Goal: Task Accomplishment & Management: Manage account settings

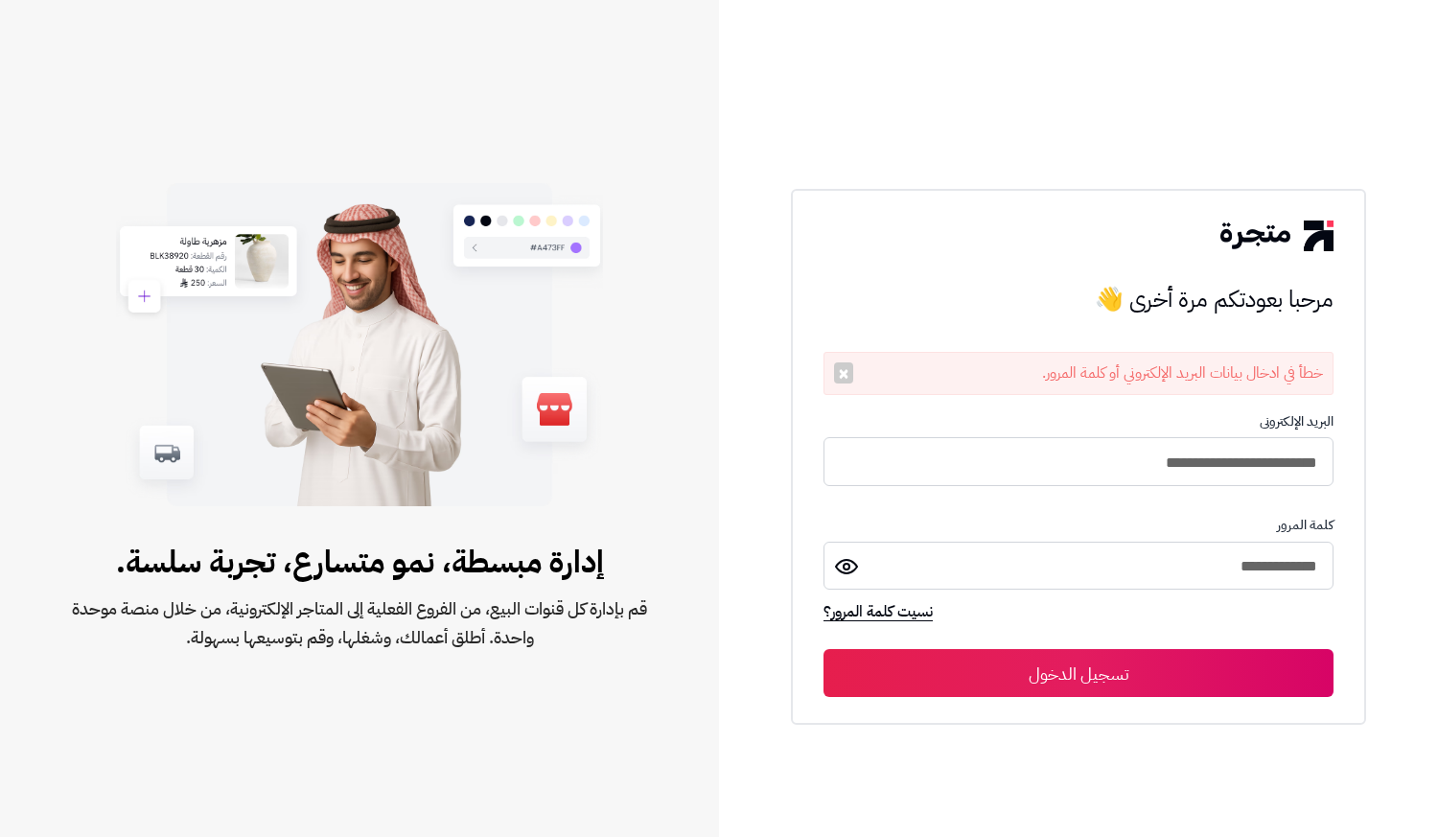
click at [972, 209] on div "**********" at bounding box center [1078, 457] width 575 height 537
click at [778, 251] on div "**********" at bounding box center [1078, 418] width 719 height 837
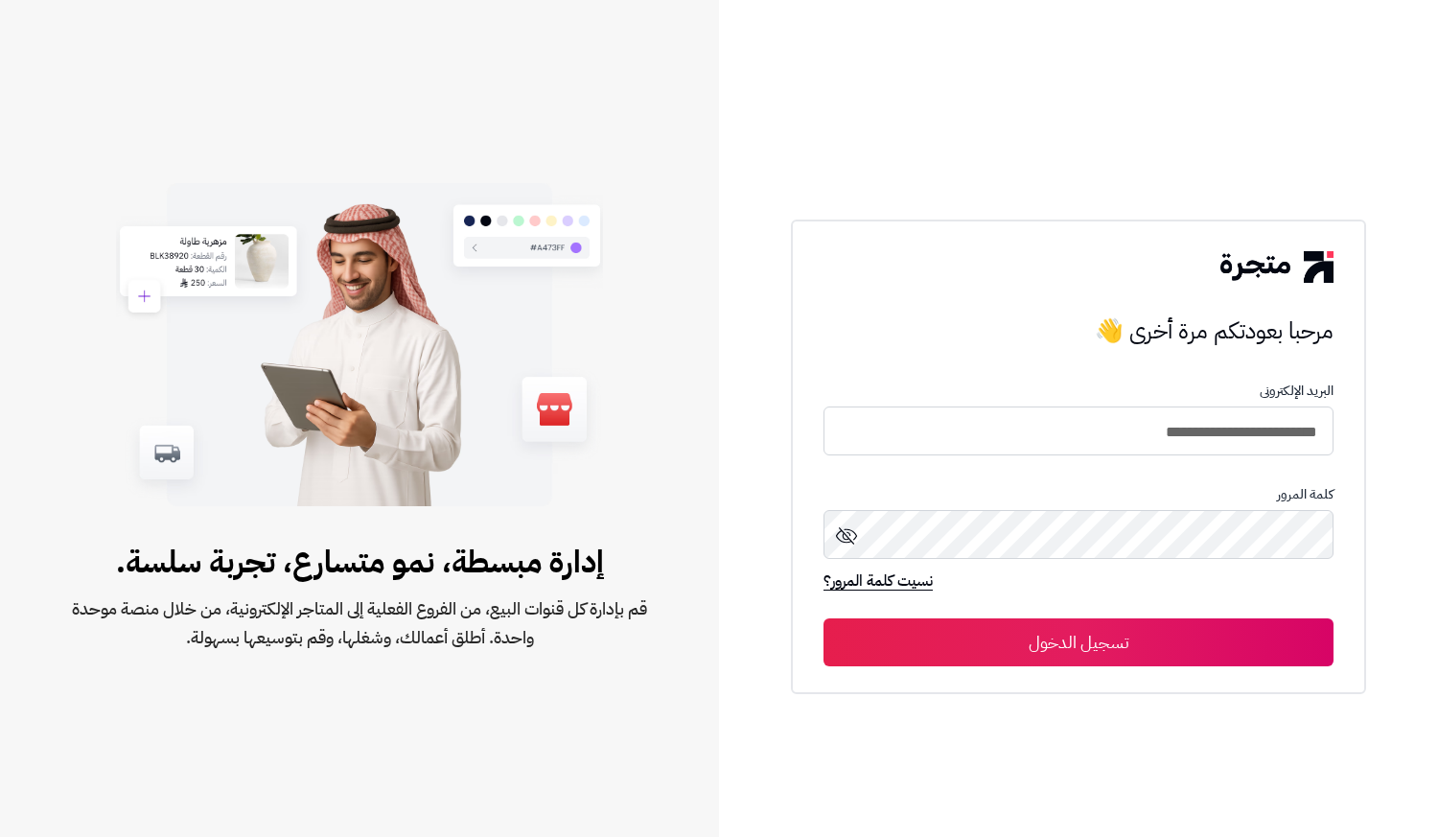
click at [1042, 632] on button "تسجيل الدخول" at bounding box center [1079, 642] width 510 height 48
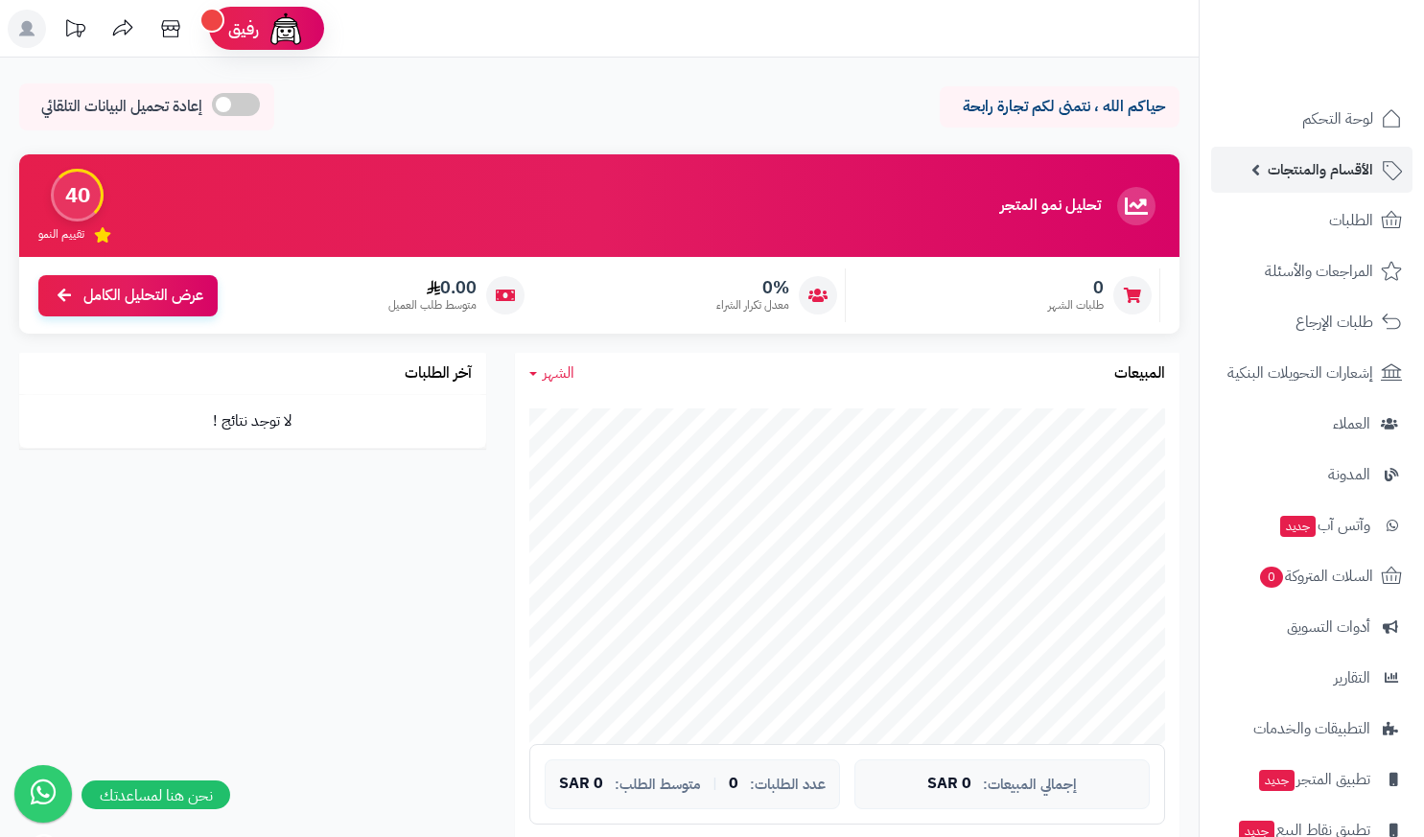
click at [1361, 169] on span "الأقسام والمنتجات" at bounding box center [1320, 169] width 105 height 27
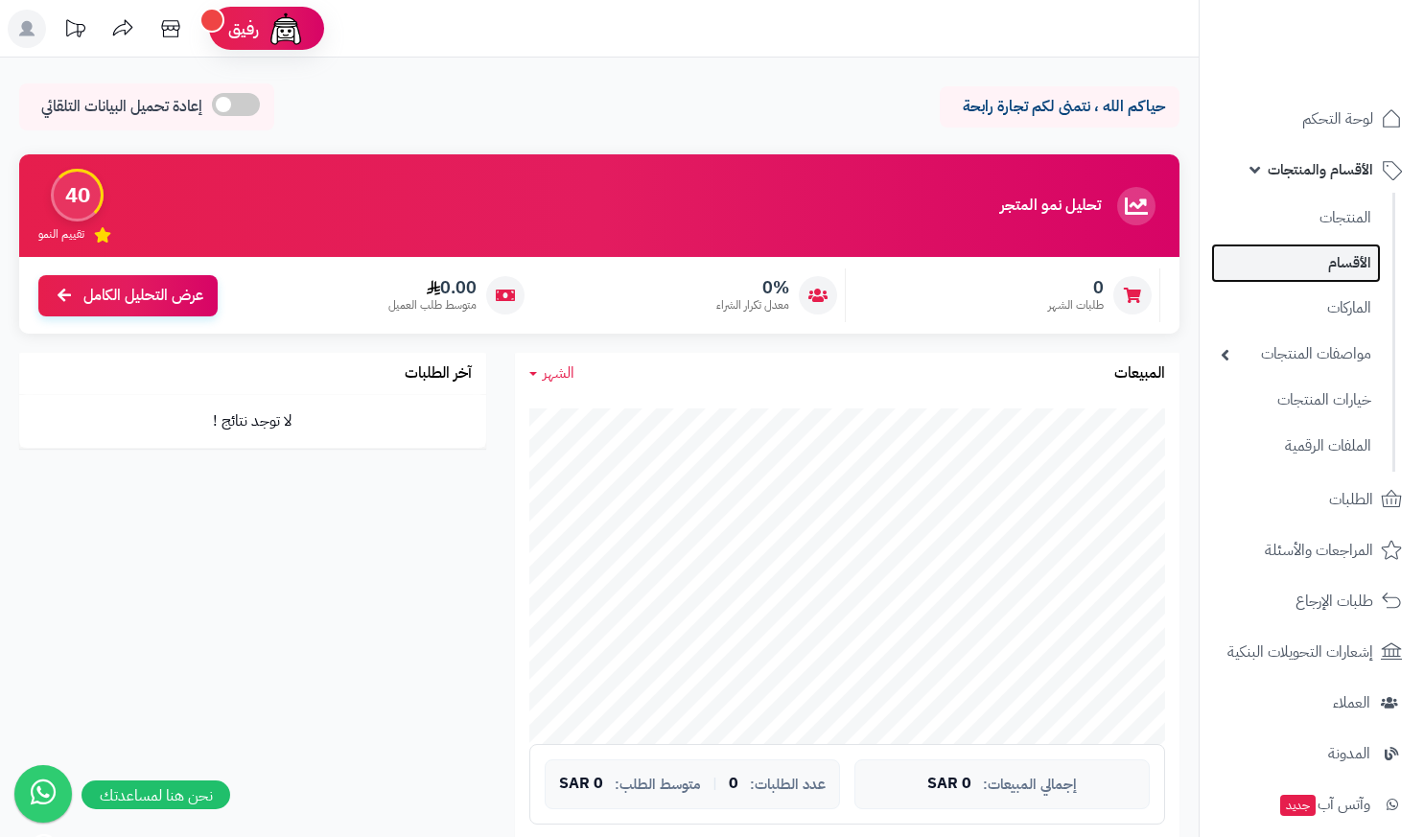
click at [1341, 263] on link "الأقسام" at bounding box center [1296, 263] width 170 height 39
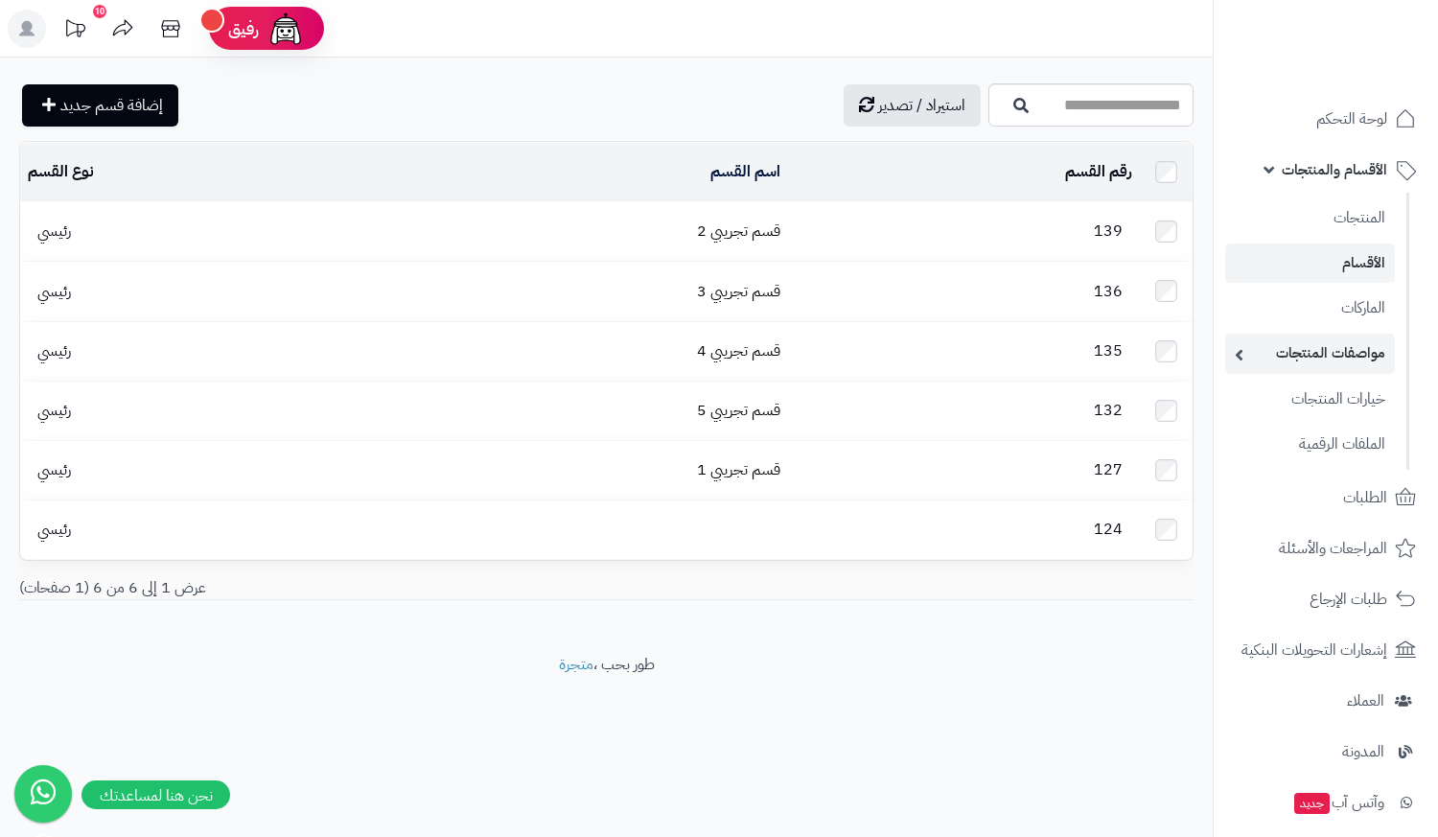
click at [1318, 339] on link "مواصفات المنتجات" at bounding box center [1310, 353] width 170 height 39
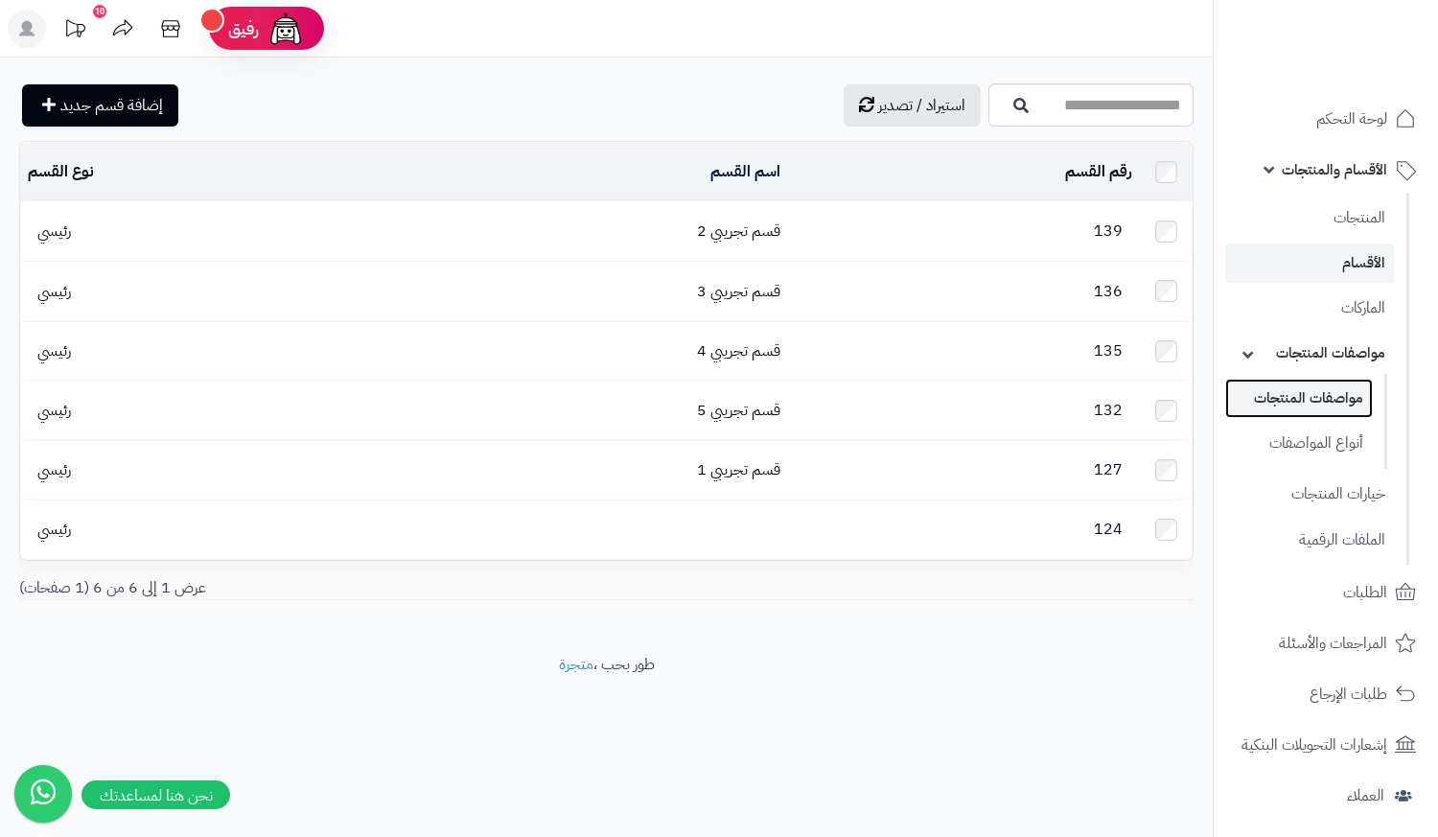
click at [1300, 401] on link "مواصفات المنتجات" at bounding box center [1299, 398] width 148 height 39
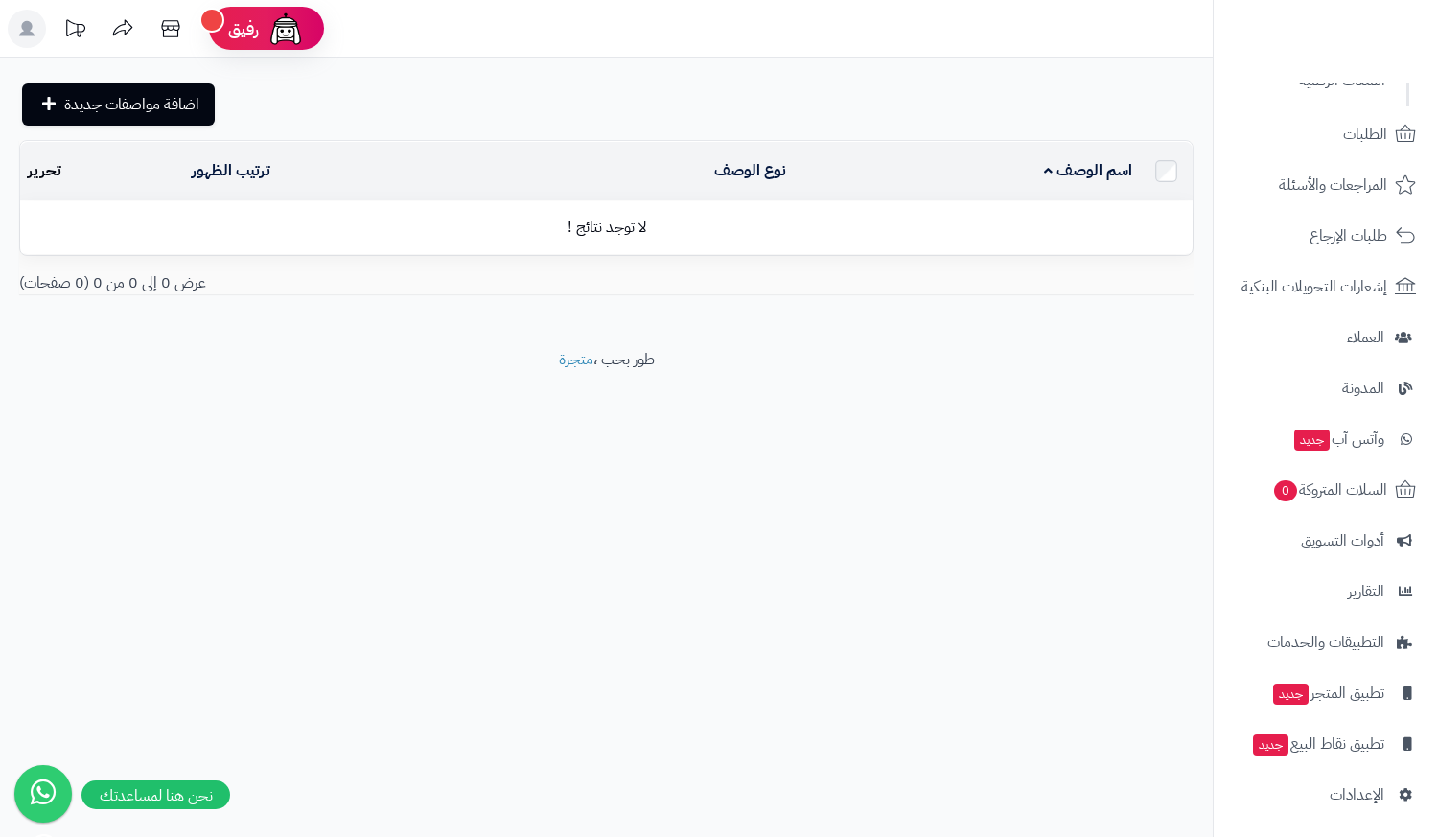
scroll to position [465, 0]
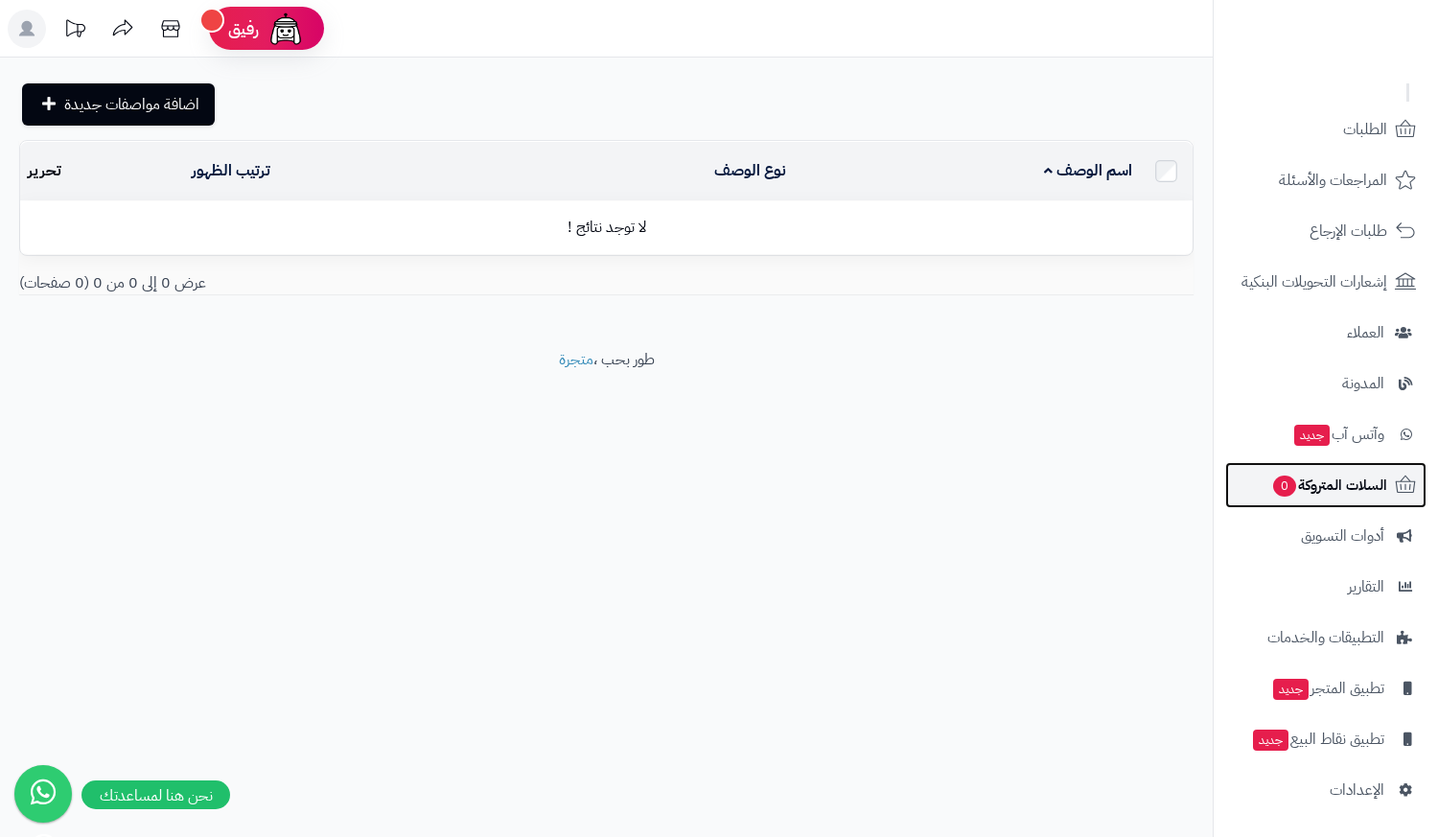
click at [1347, 479] on span "السلات المتروكة 0" at bounding box center [1330, 485] width 116 height 27
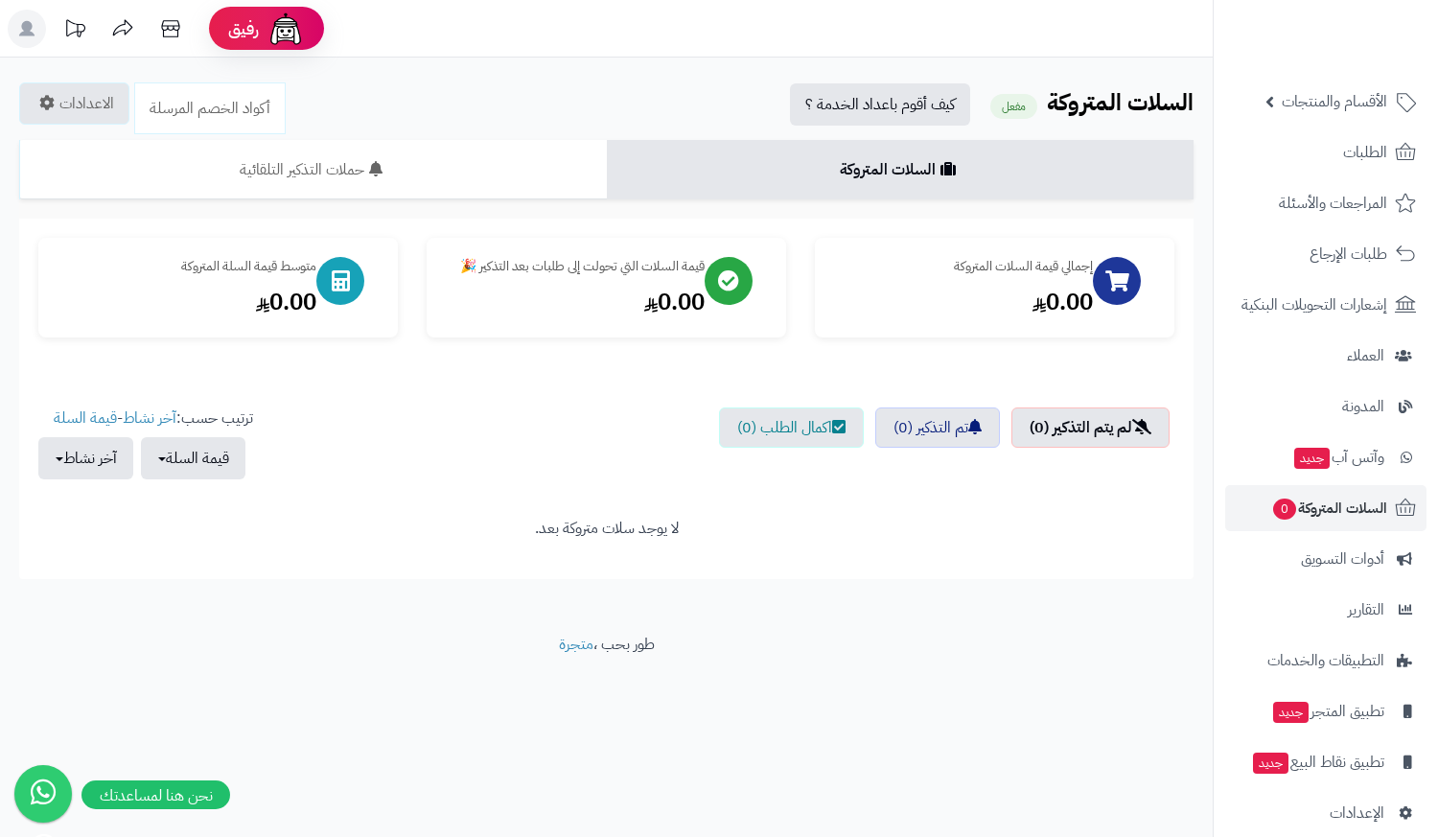
scroll to position [91, 0]
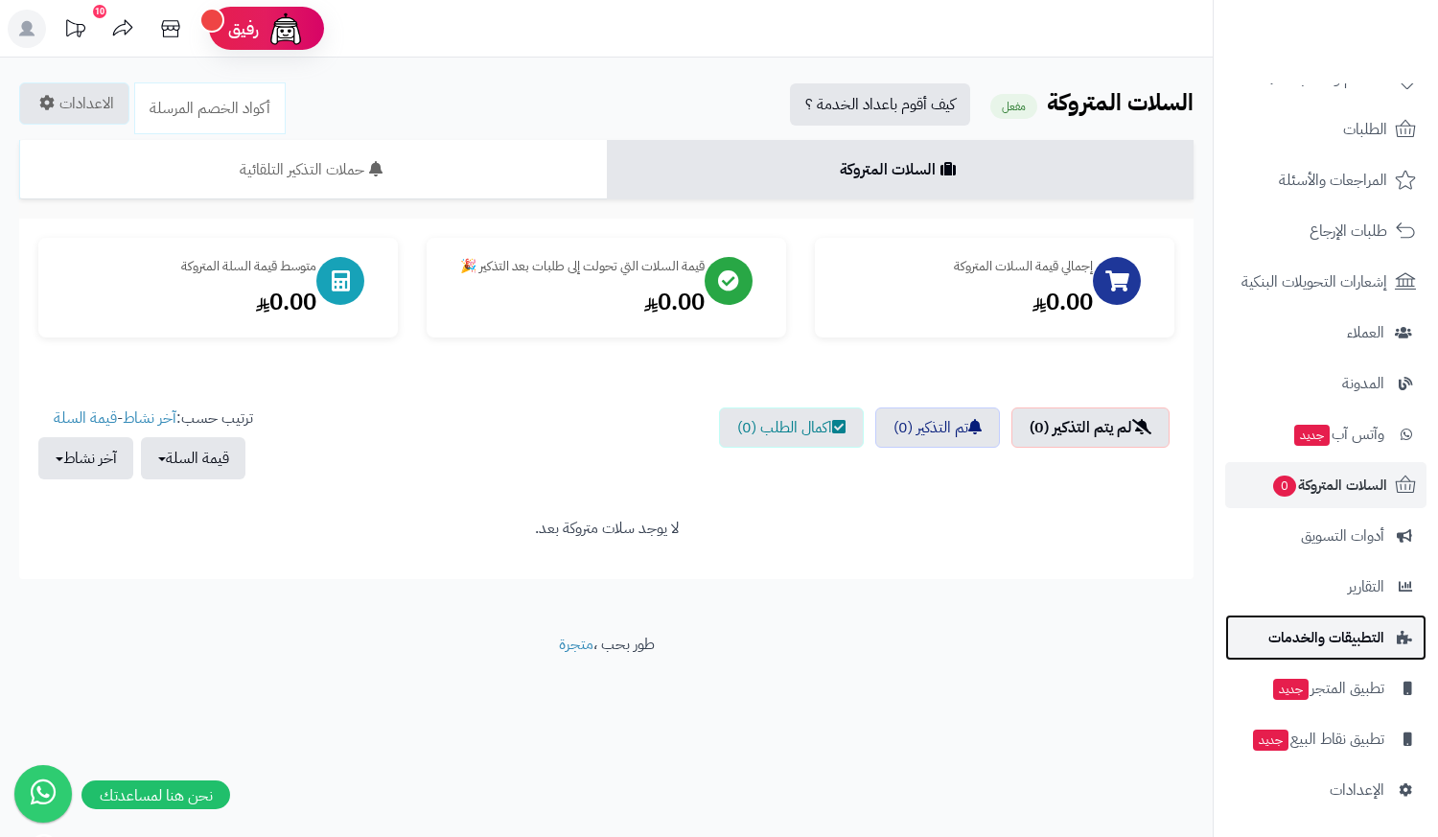
click at [1325, 644] on span "التطبيقات والخدمات" at bounding box center [1327, 637] width 116 height 27
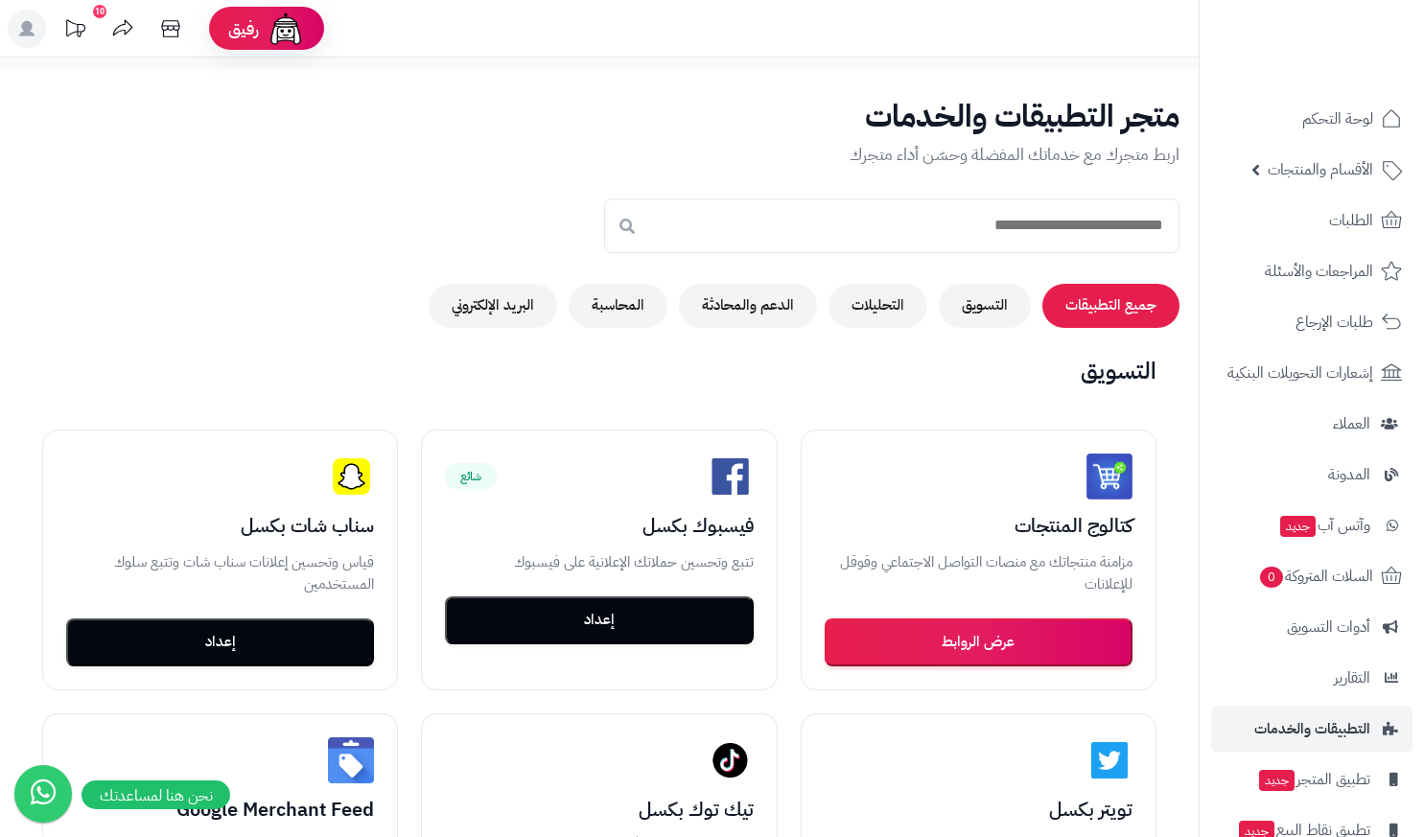
click at [800, 366] on h2 "التسويق" at bounding box center [599, 371] width 1160 height 25
click at [953, 396] on div "التسويق متاح كتالوج المنتجات مزامنة منتجاتك مع منصات التواصل الاجتماعي وقوقل لل…" at bounding box center [599, 826] width 1160 height 935
click at [941, 383] on h2 "التسويق" at bounding box center [599, 371] width 1160 height 25
click at [1358, 167] on span "الأقسام والمنتجات" at bounding box center [1320, 169] width 105 height 27
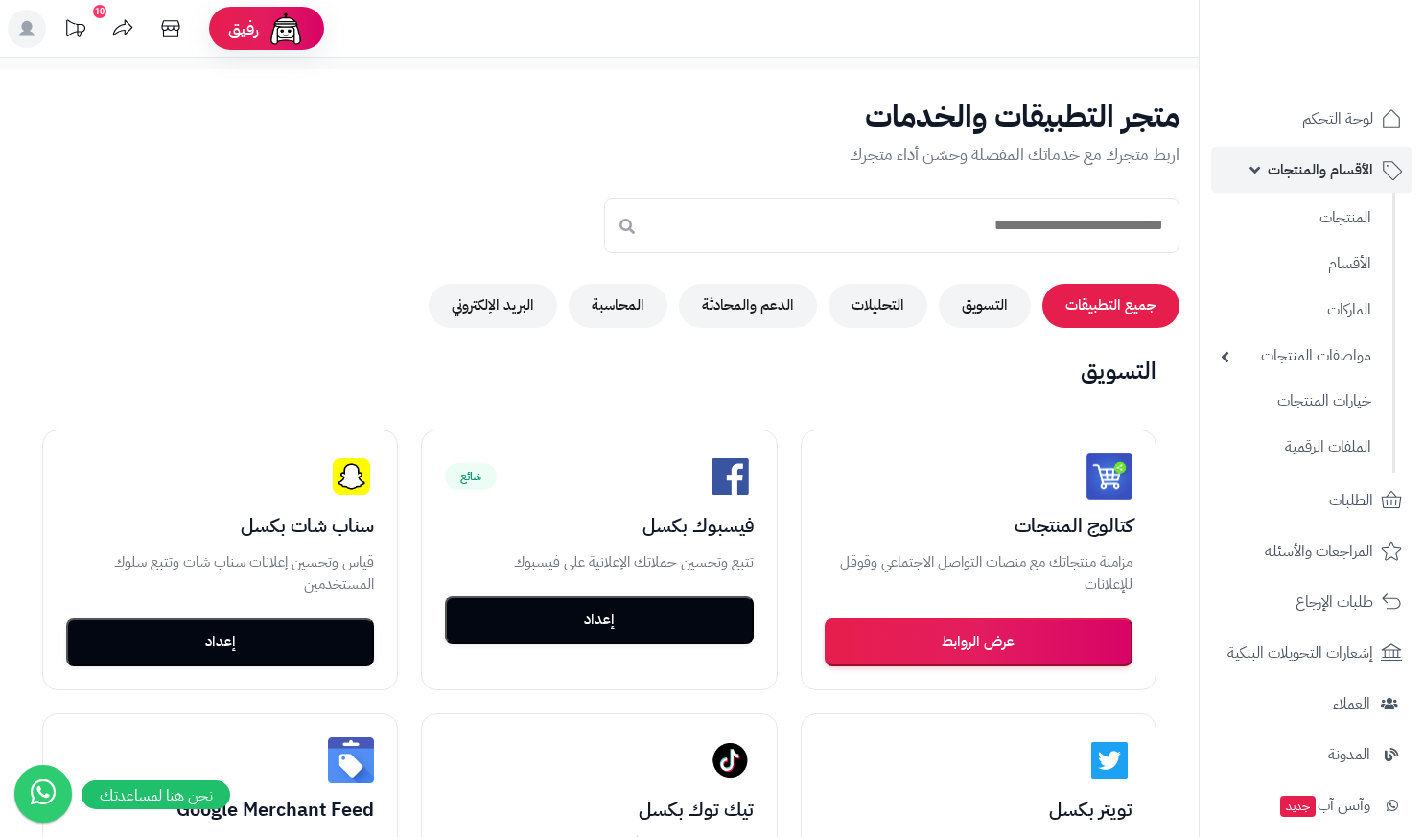
click at [1337, 175] on span "الأقسام والمنتجات" at bounding box center [1320, 169] width 105 height 27
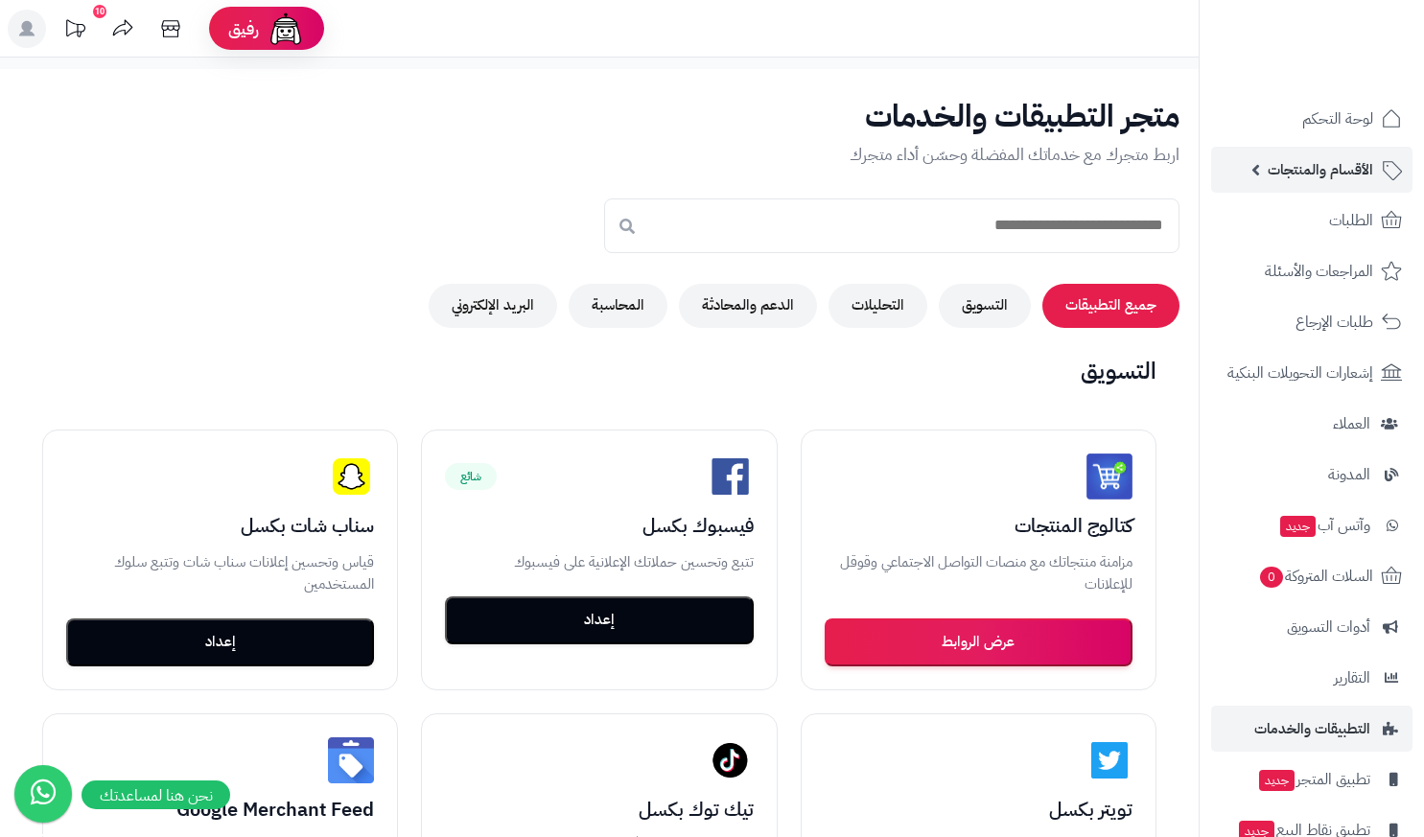
click at [1337, 175] on span "الأقسام والمنتجات" at bounding box center [1320, 169] width 105 height 27
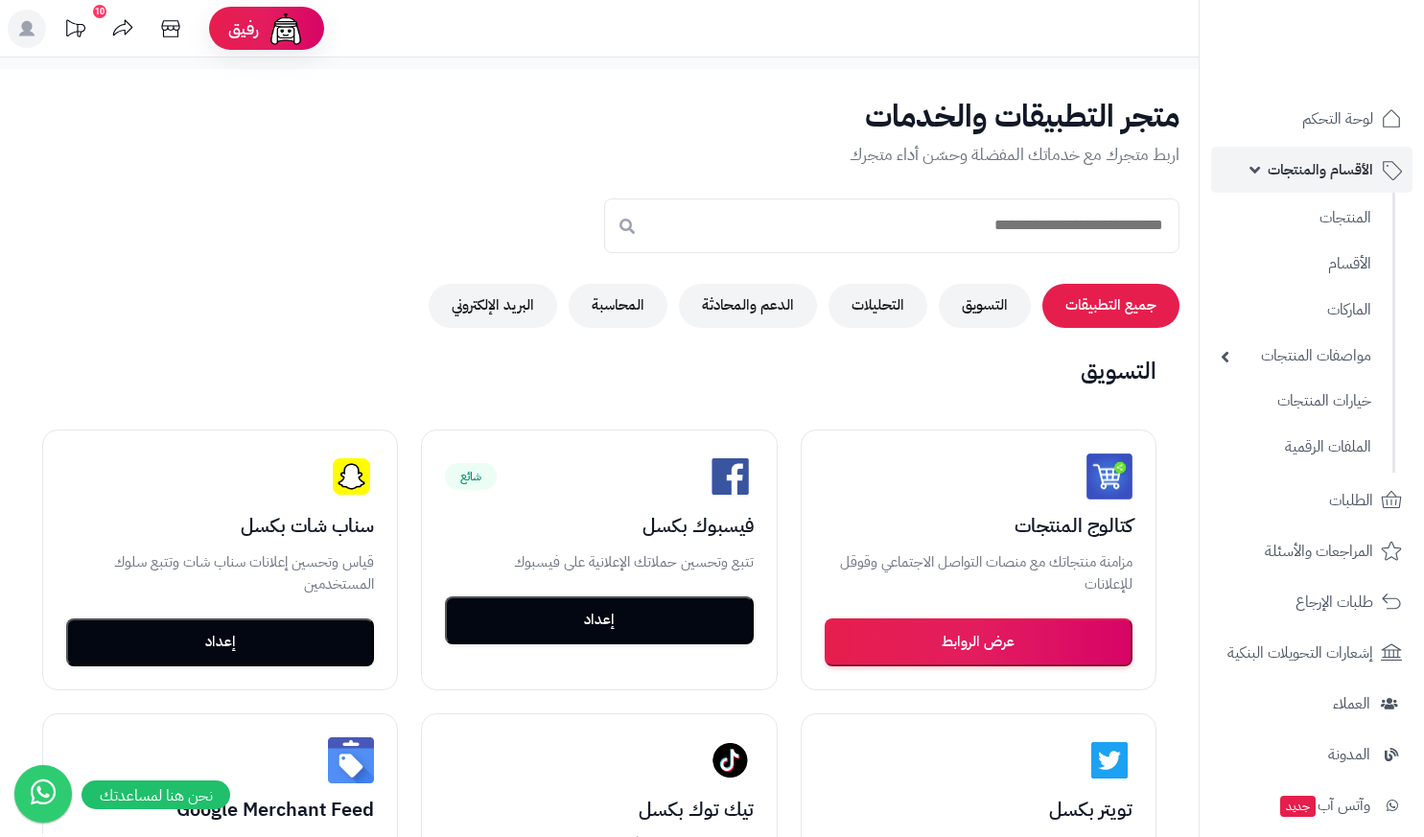
click at [1337, 175] on span "الأقسام والمنتجات" at bounding box center [1320, 169] width 105 height 27
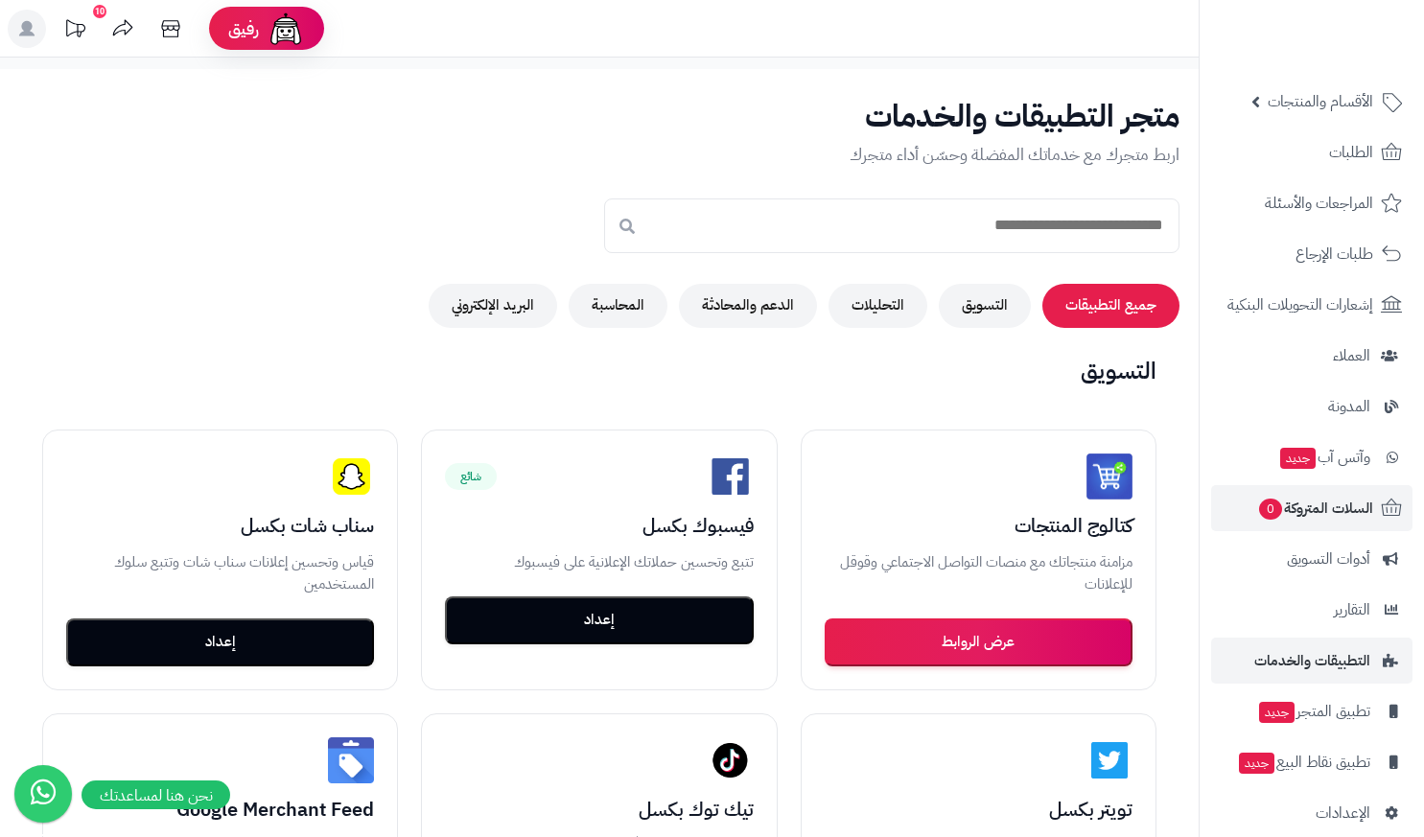
scroll to position [91, 0]
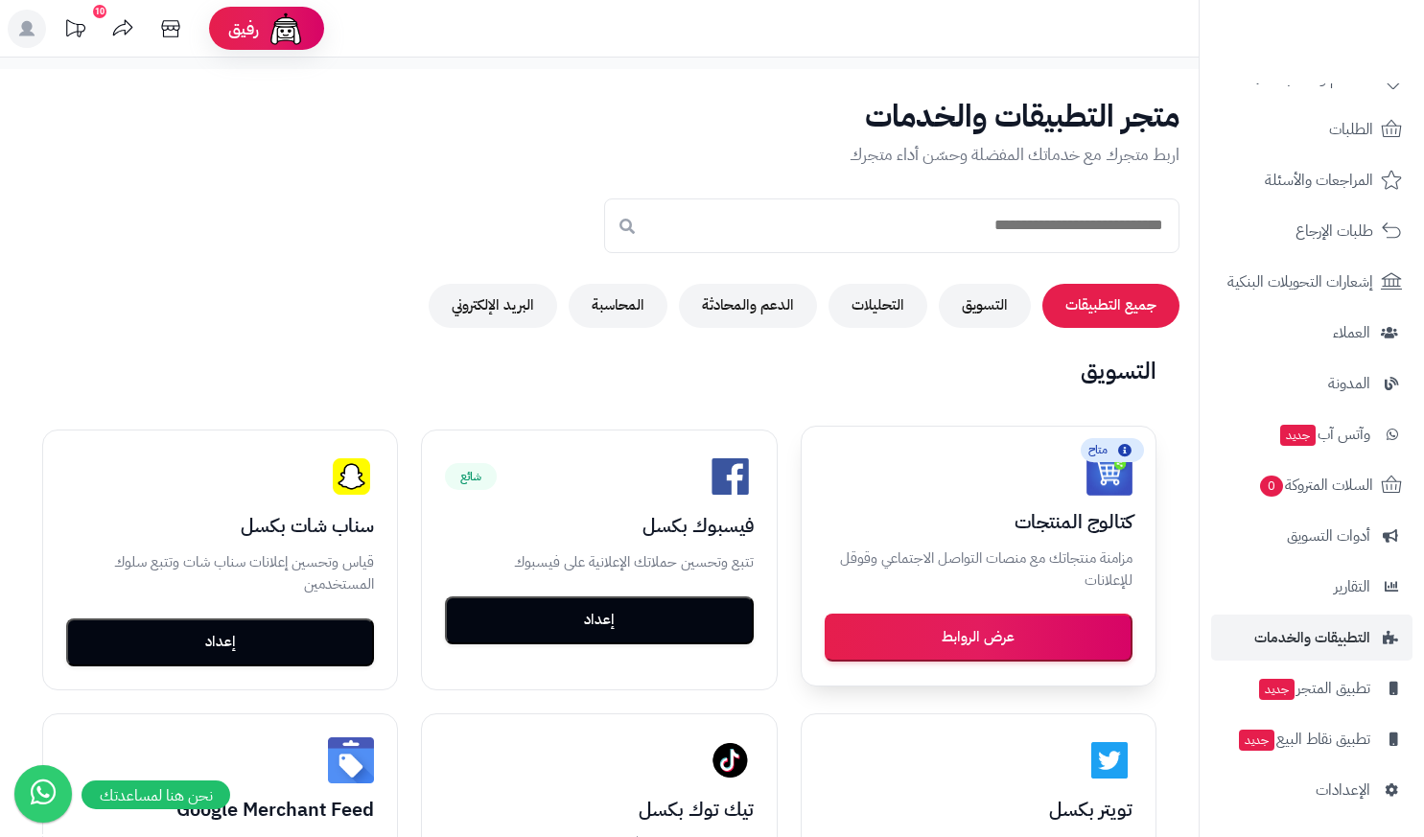
click at [935, 641] on button "عرض الروابط" at bounding box center [979, 638] width 308 height 48
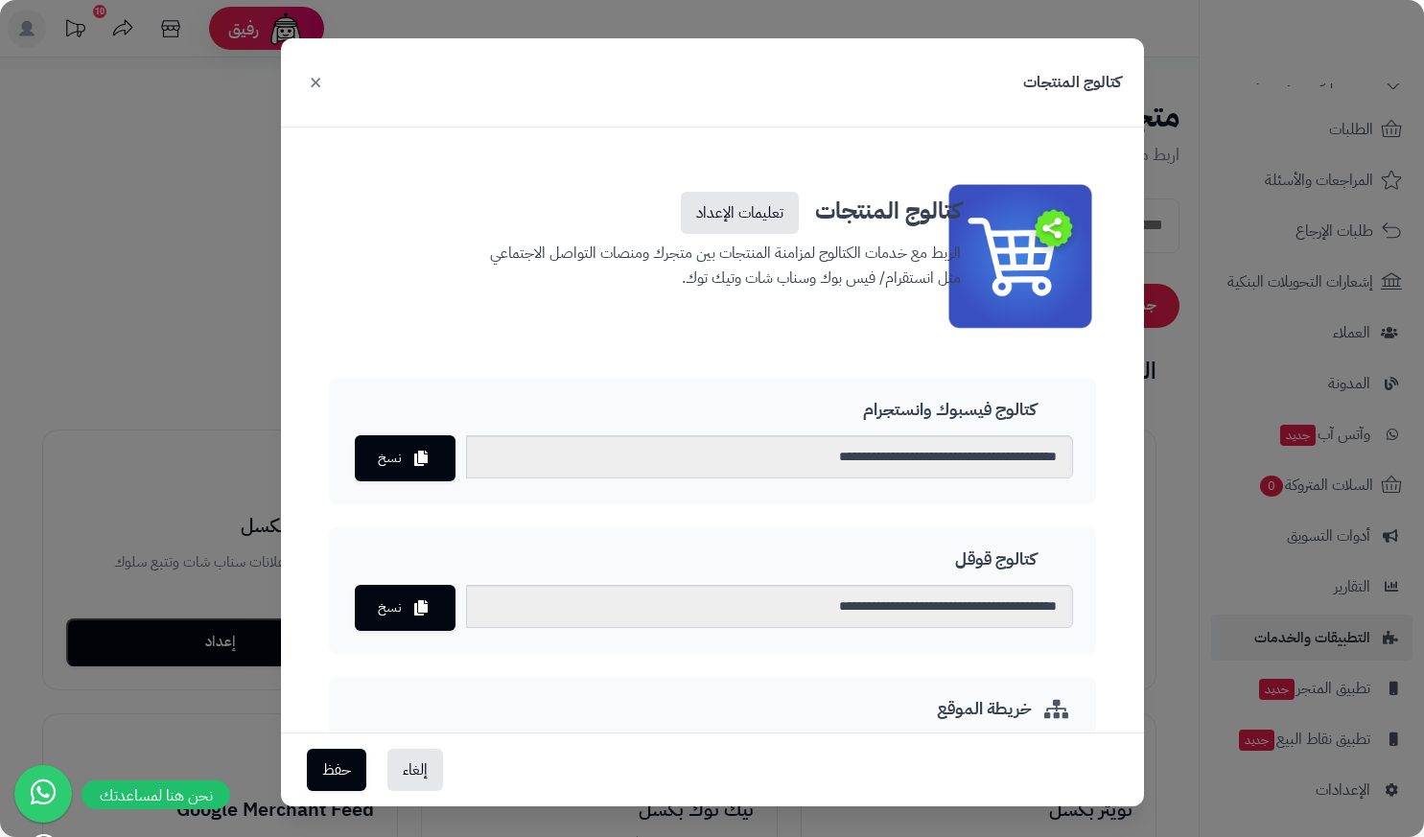
click at [311, 78] on div "كتالوج المنتجات ×" at bounding box center [712, 82] width 863 height 89
click at [316, 78] on button "×" at bounding box center [315, 81] width 23 height 42
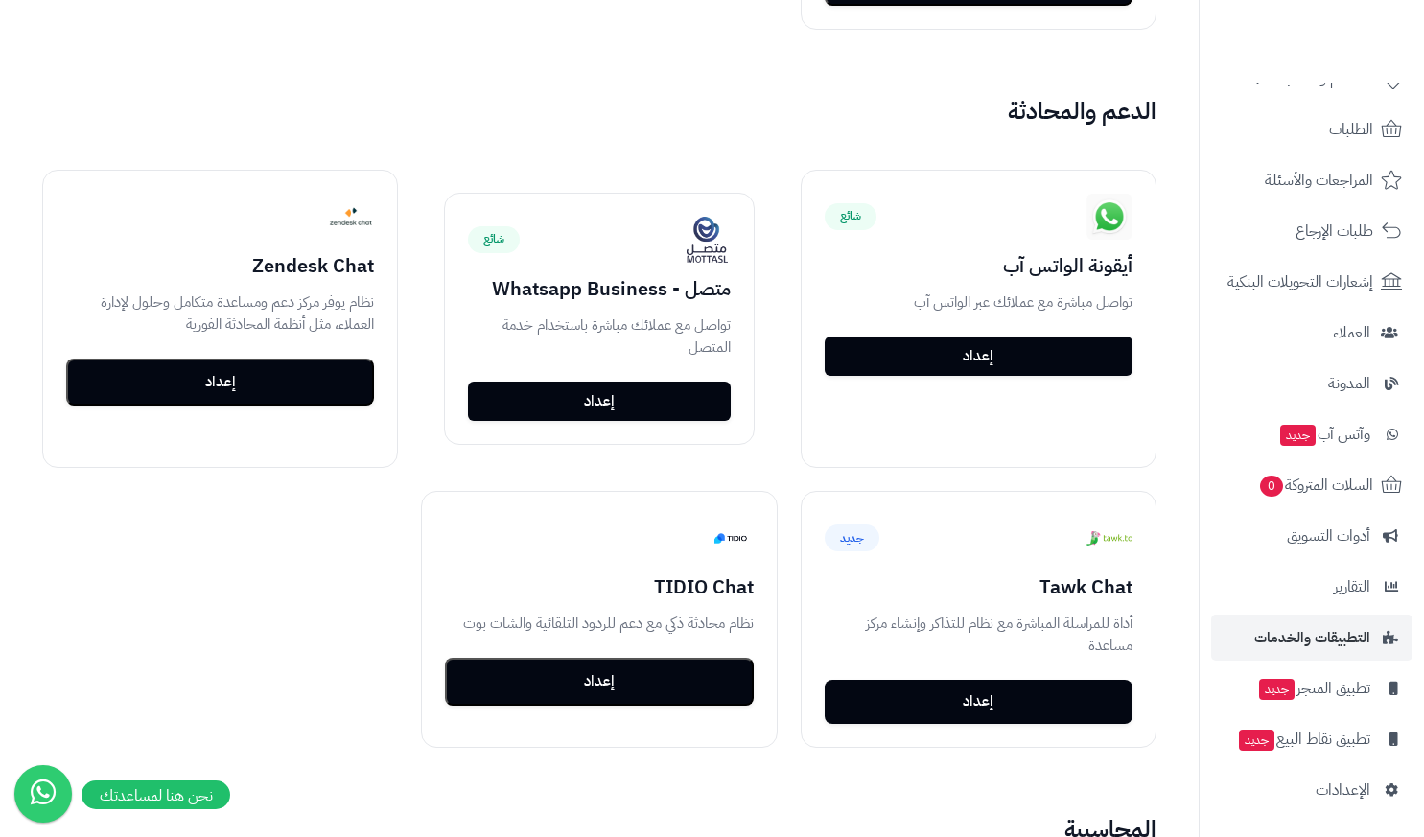
scroll to position [1954, 0]
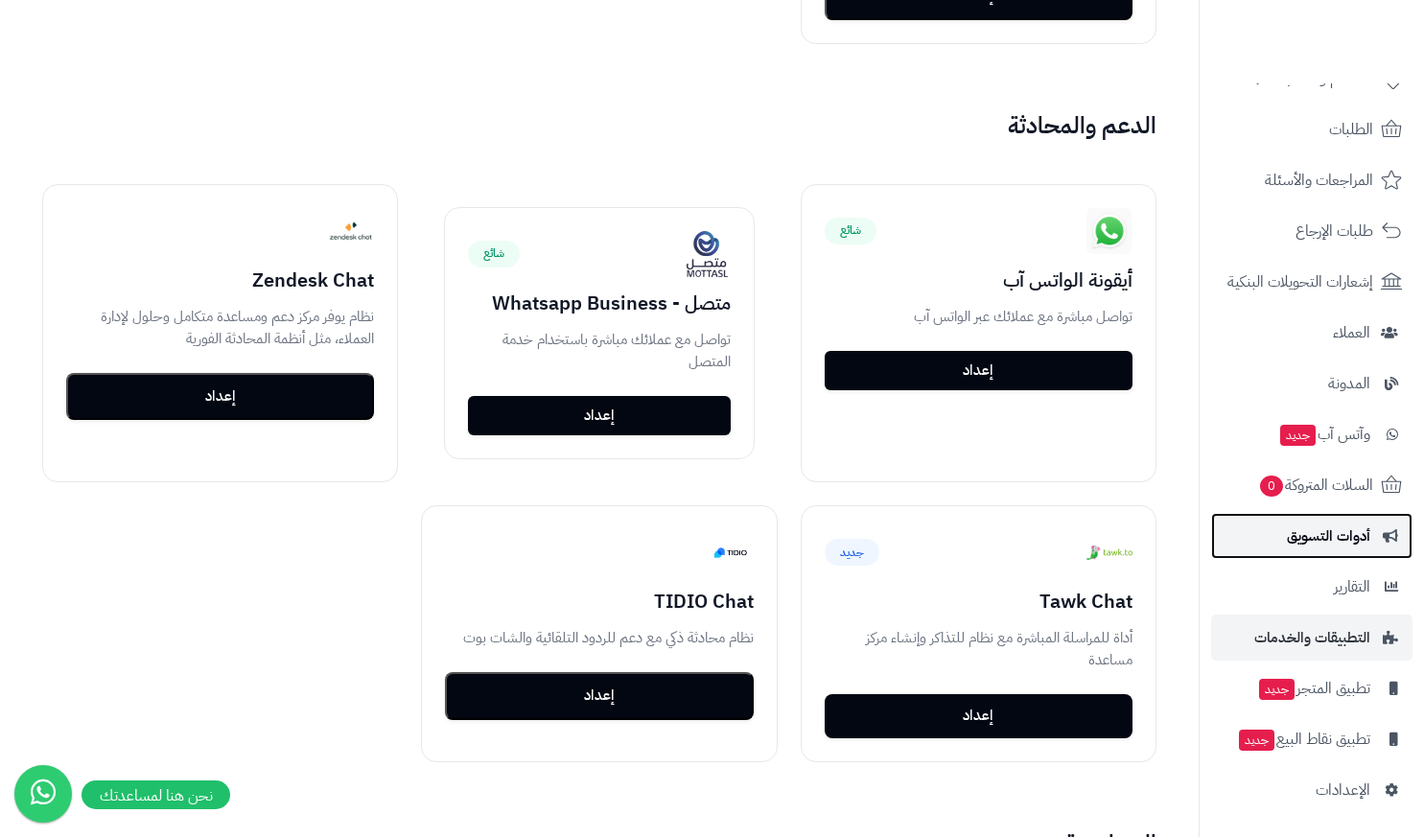
click at [1348, 526] on span "أدوات التسويق" at bounding box center [1328, 536] width 83 height 27
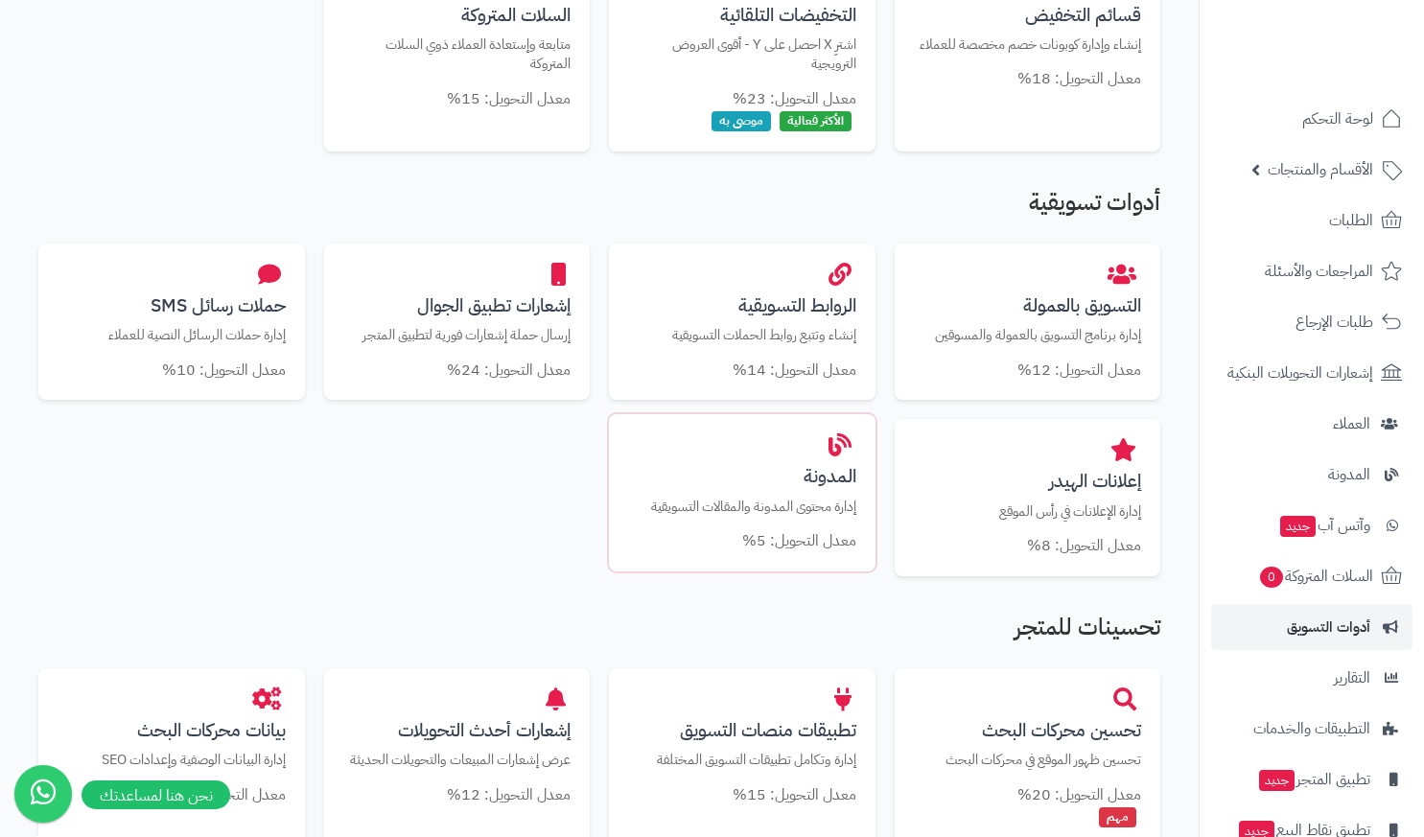
scroll to position [767, 0]
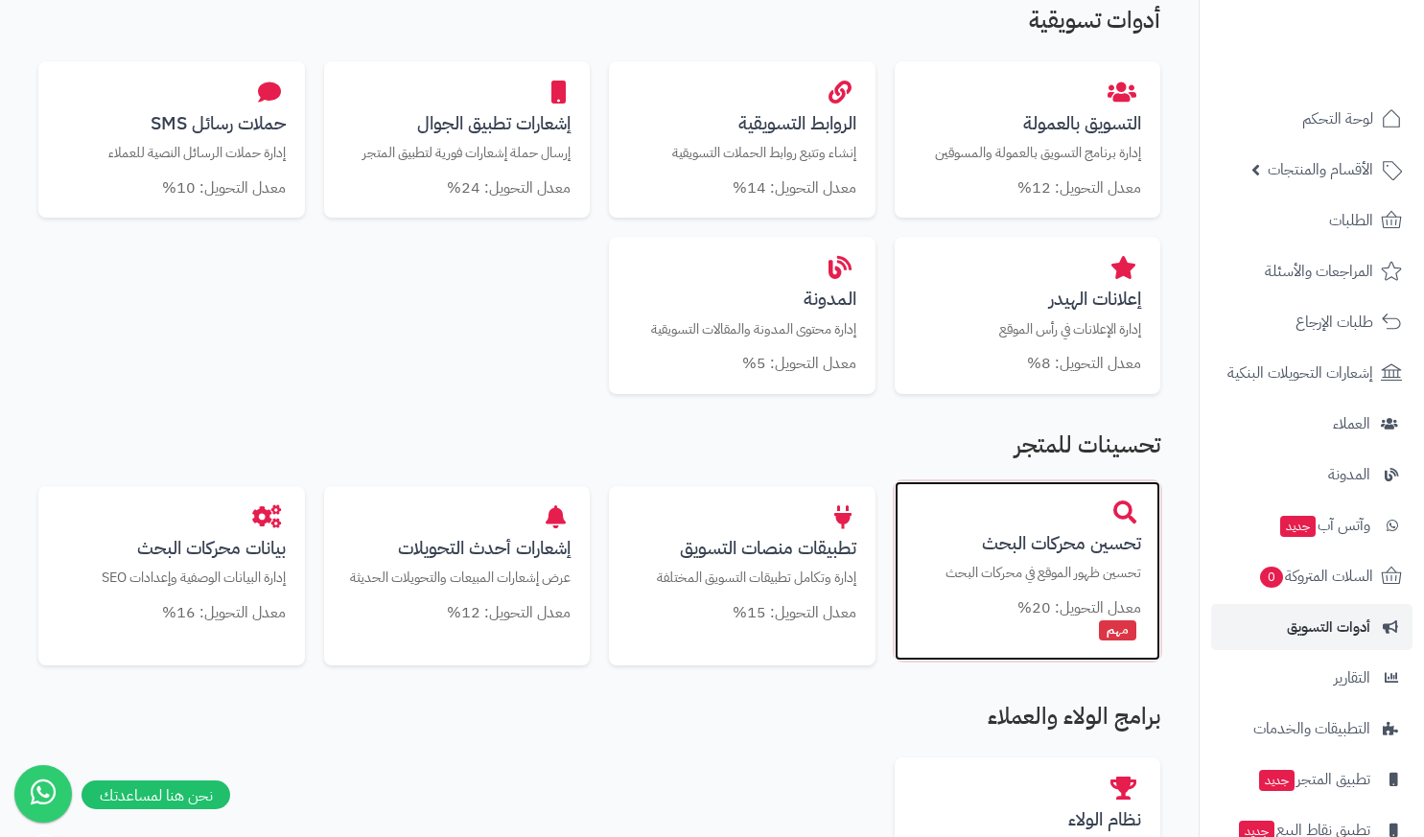
click at [1108, 598] on small "معدل التحويل: 20%" at bounding box center [1079, 607] width 124 height 23
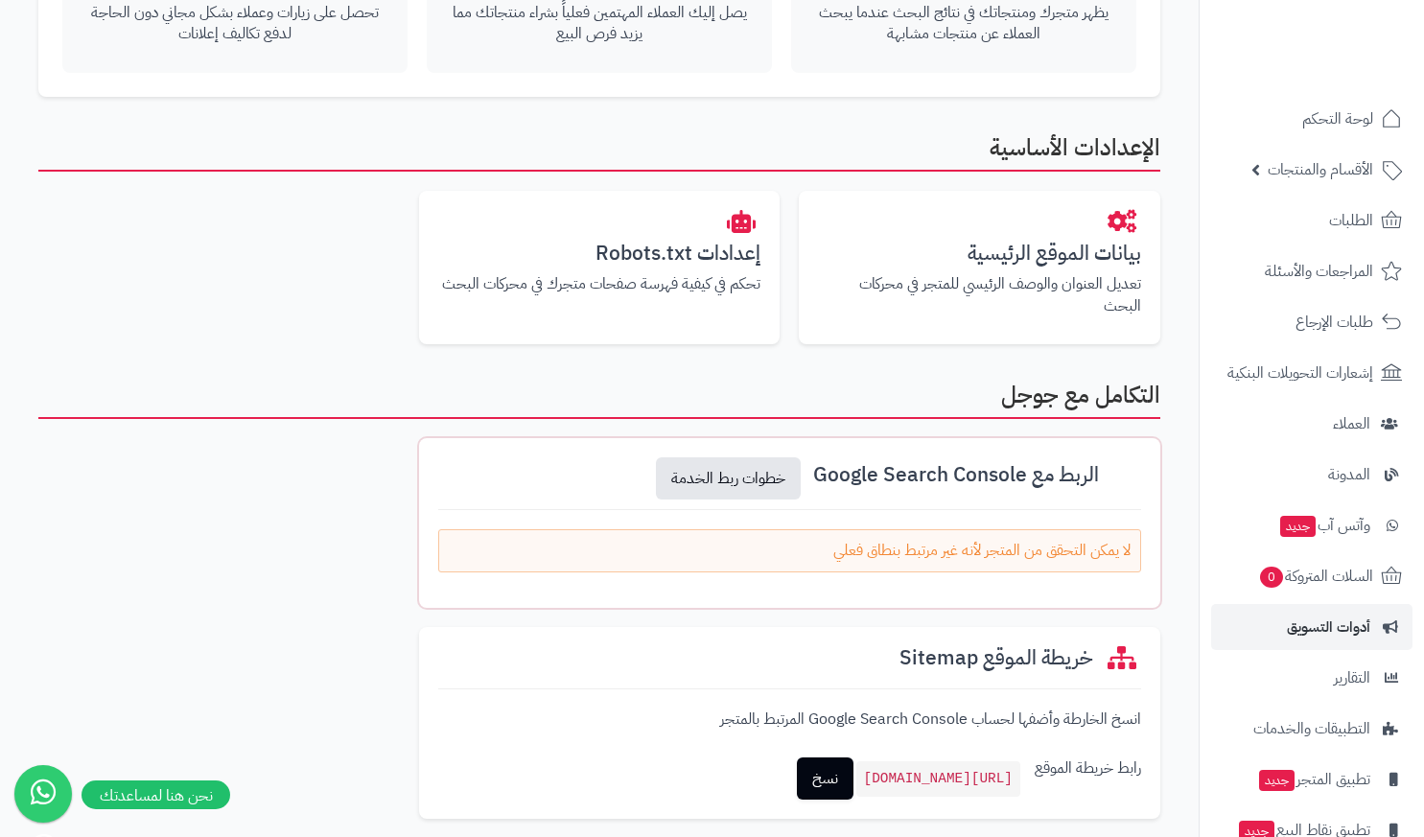
scroll to position [384, 0]
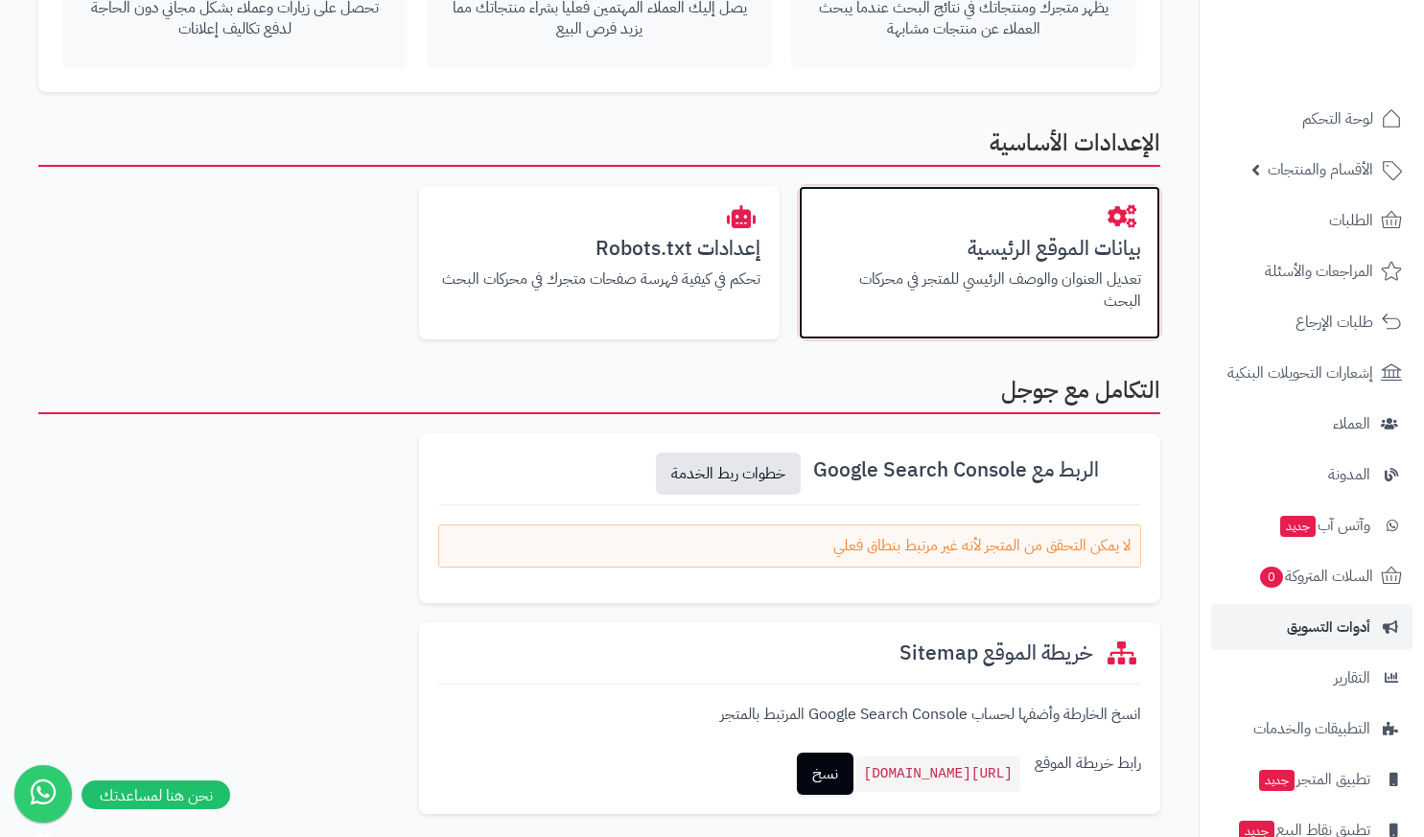
click at [1018, 238] on h3 "بيانات الموقع الرئيسية" at bounding box center [979, 249] width 323 height 22
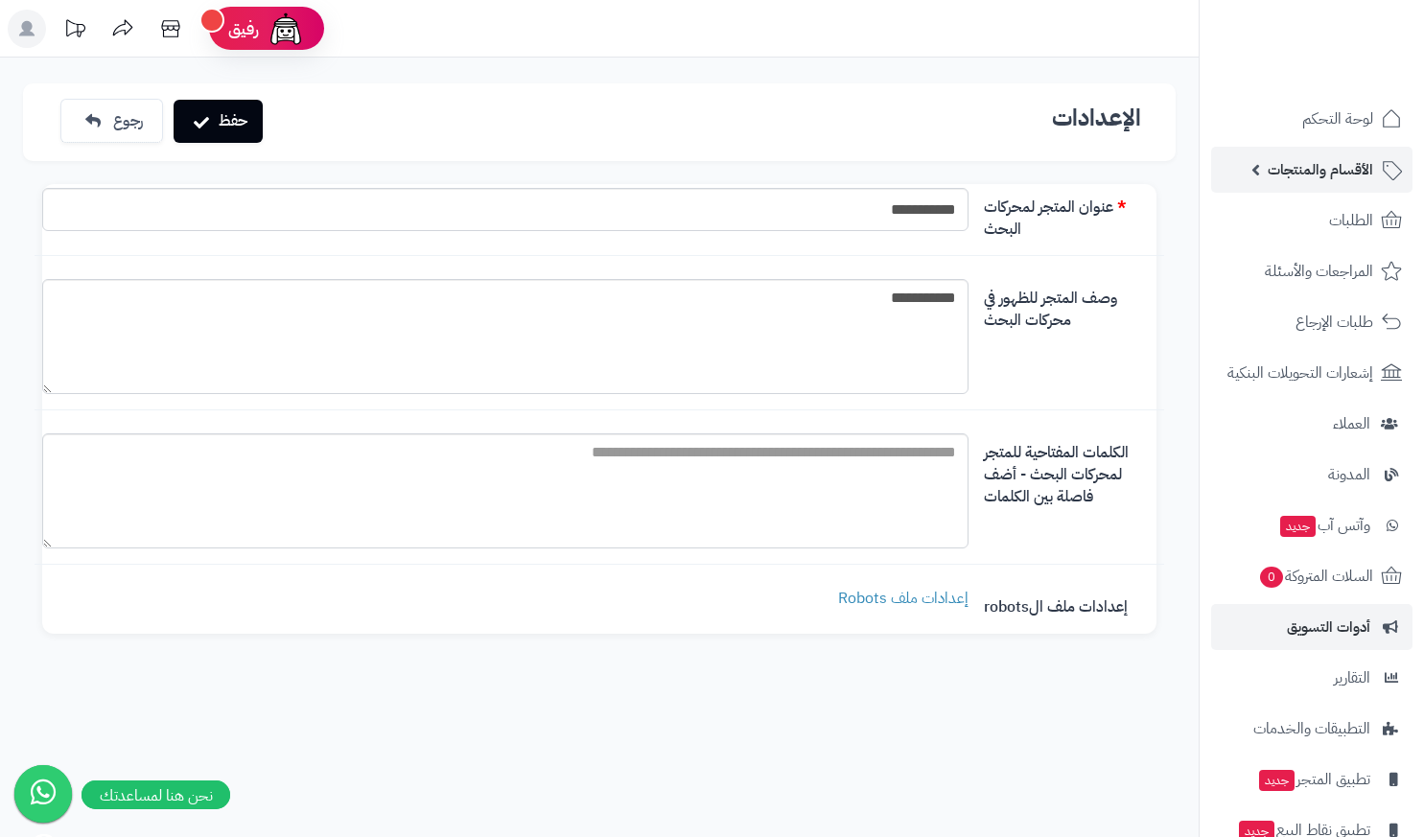
click at [1328, 155] on link "الأقسام والمنتجات" at bounding box center [1311, 170] width 201 height 46
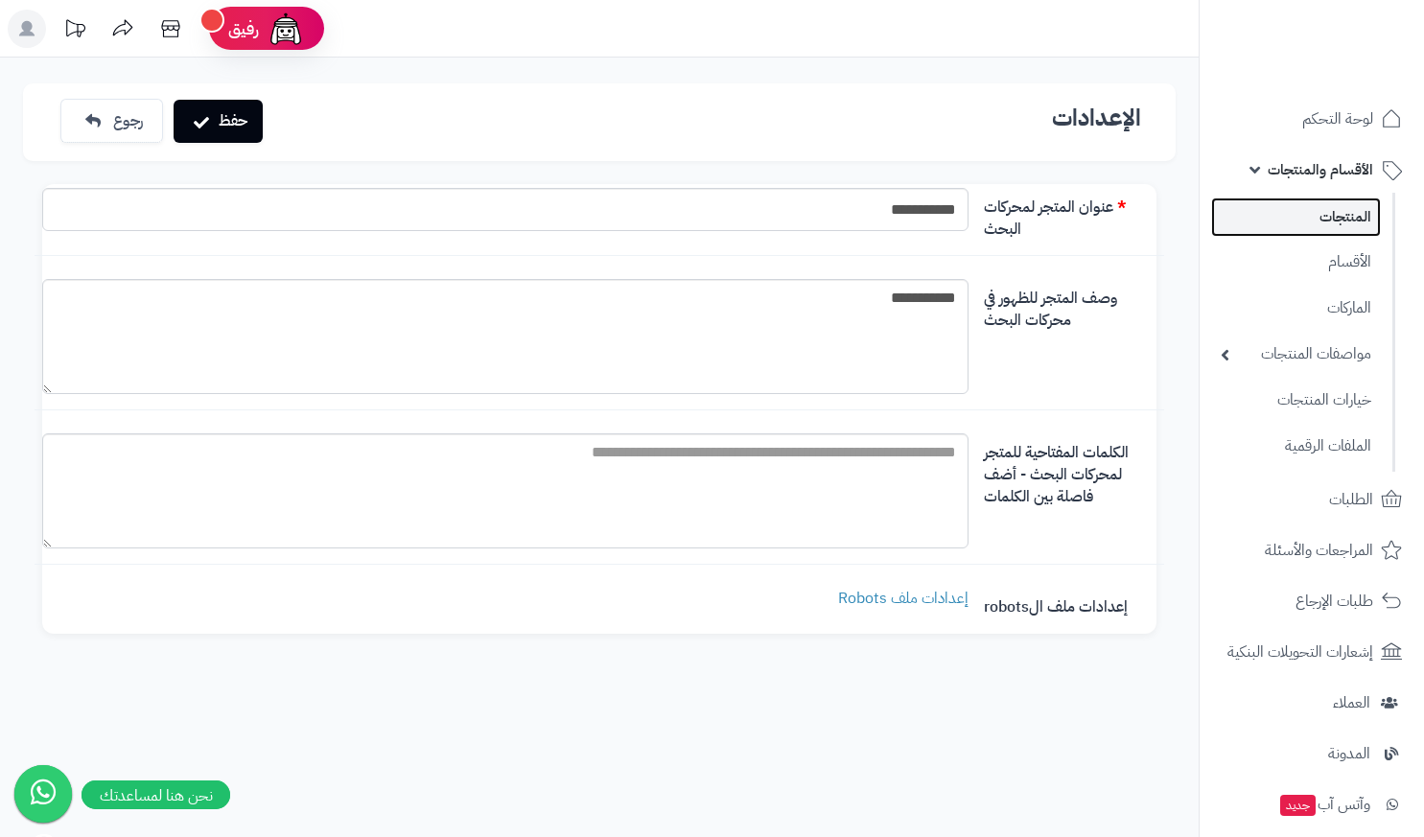
click at [1295, 211] on link "المنتجات" at bounding box center [1296, 217] width 170 height 39
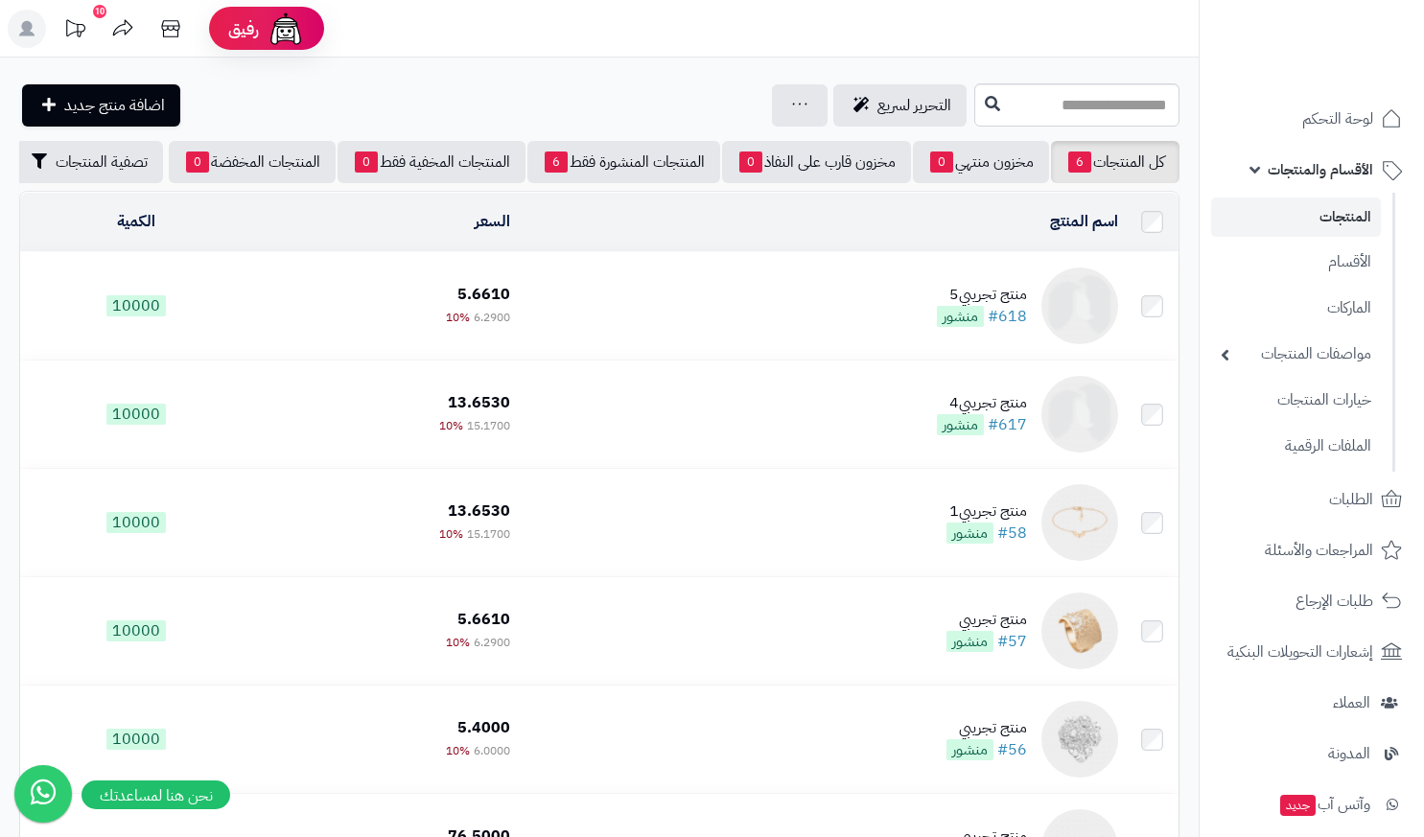
click at [991, 296] on div "منتج تجريبي5" at bounding box center [982, 295] width 90 height 22
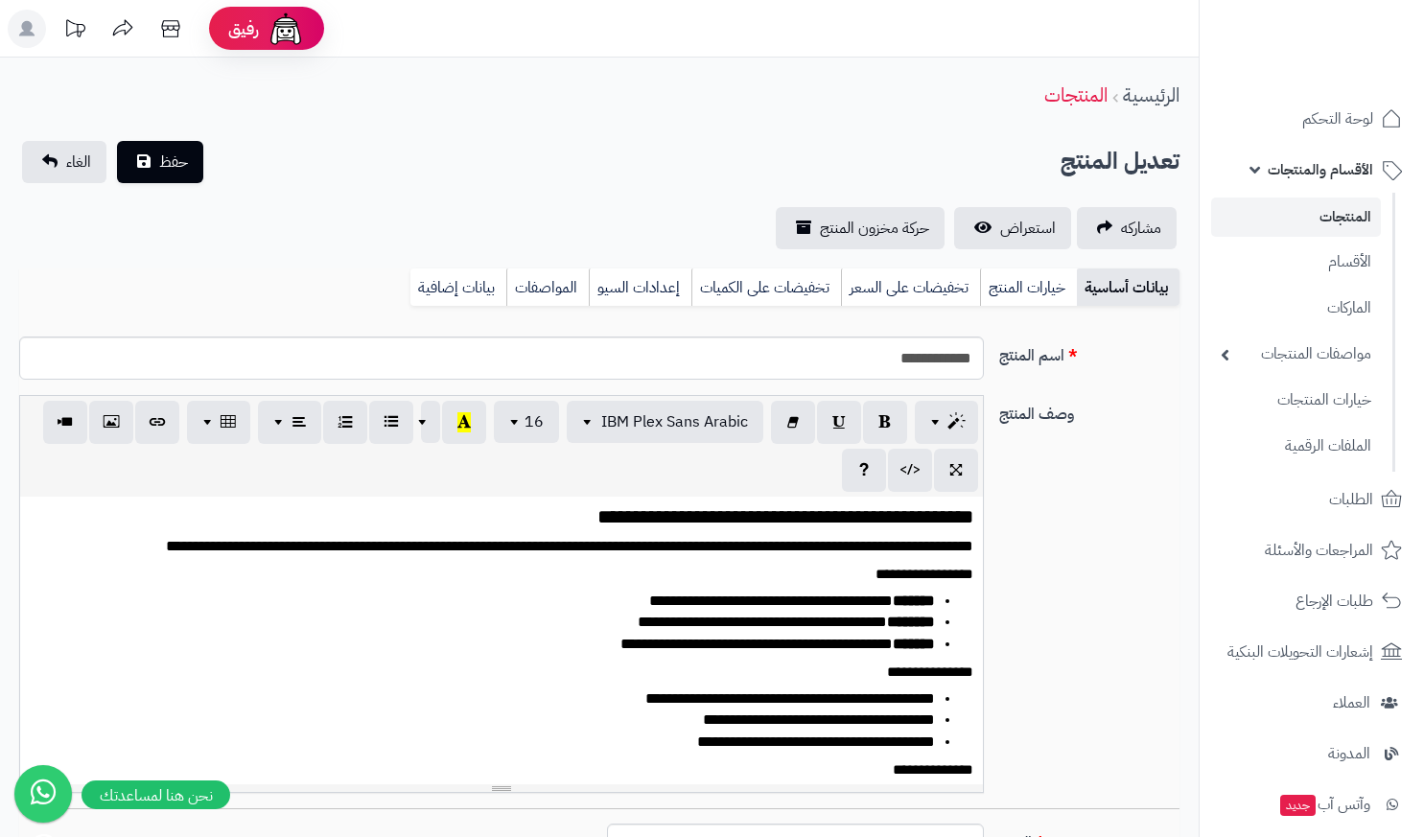
select select
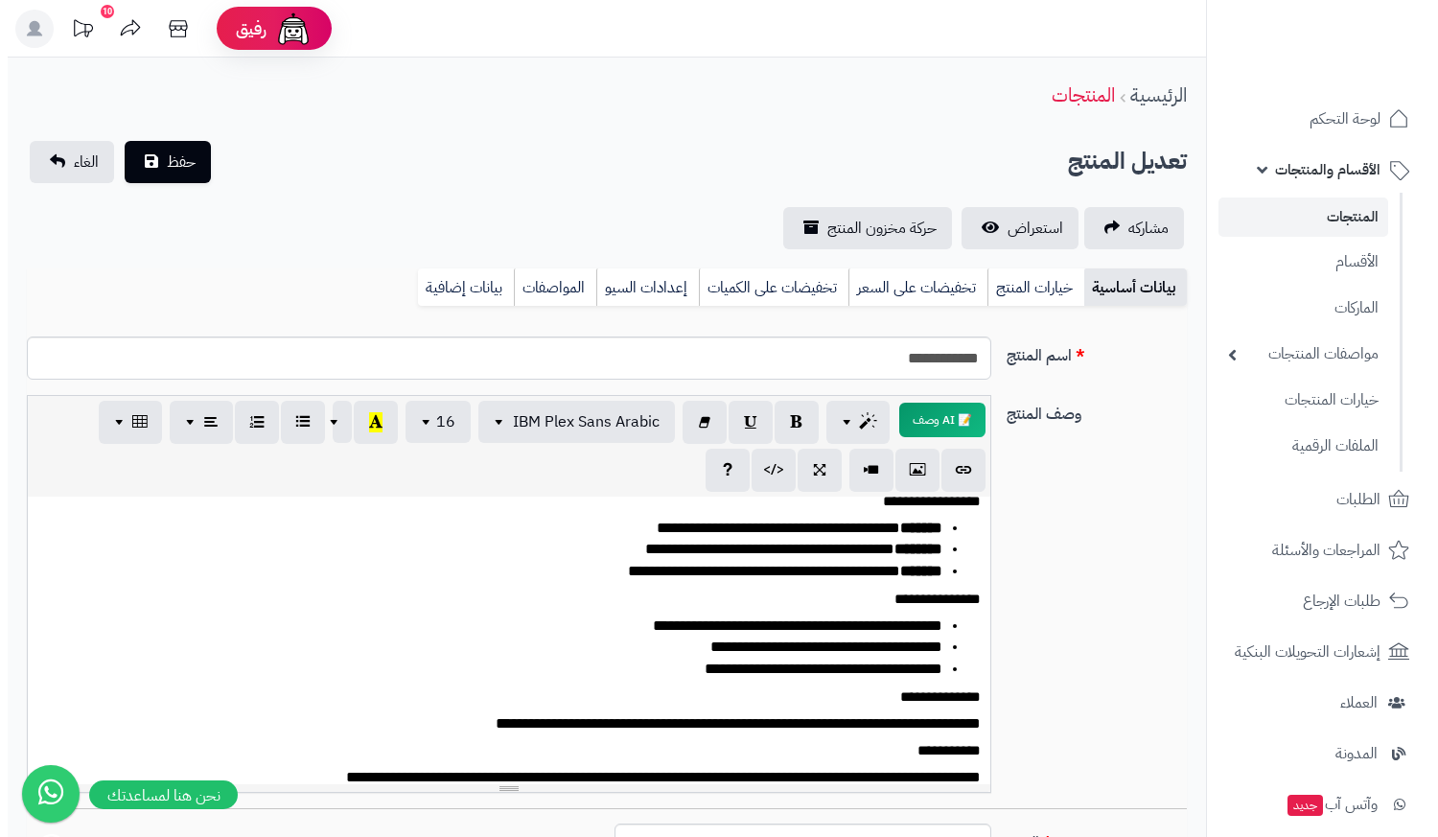
scroll to position [96, 0]
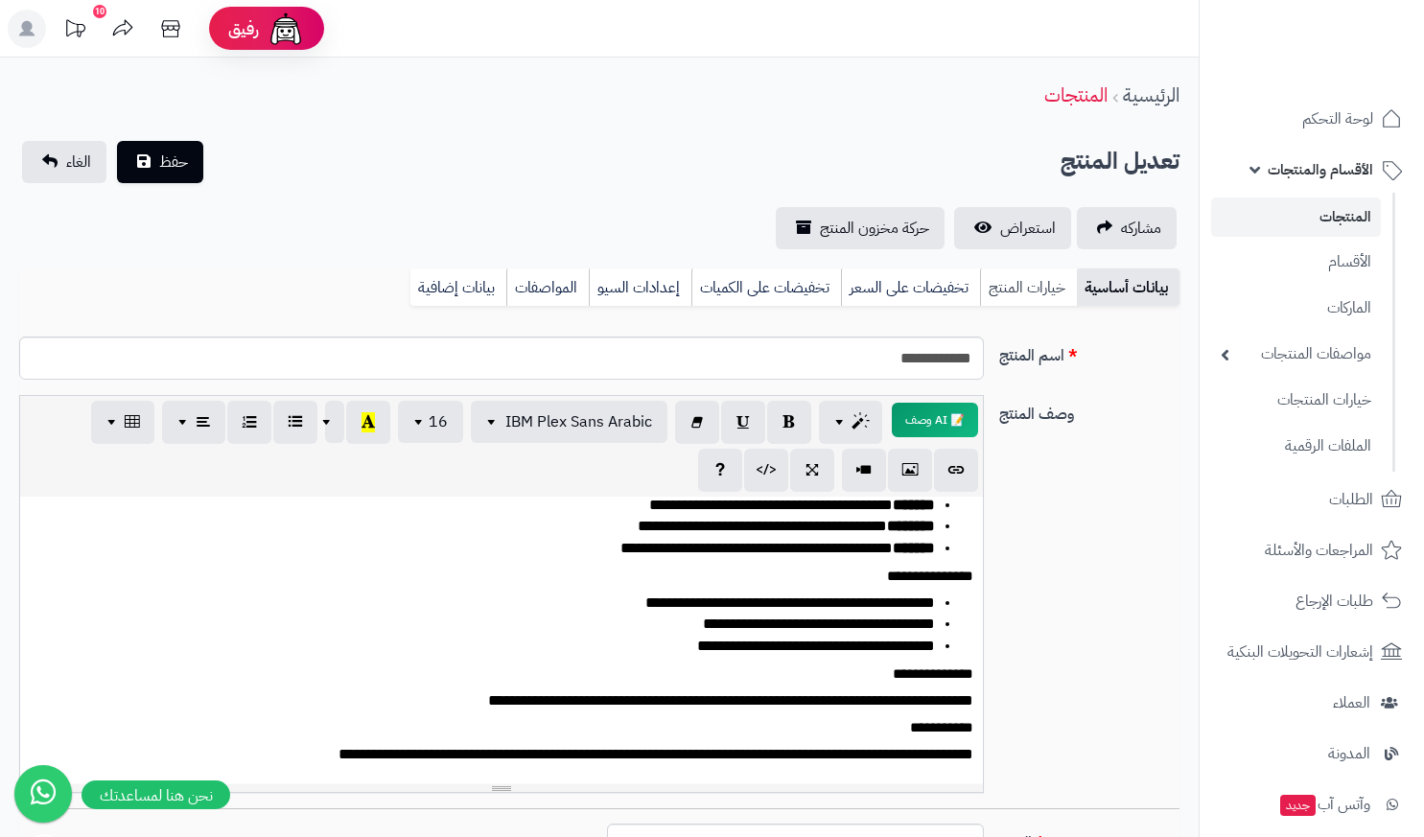
click at [1051, 280] on link "خيارات المنتج" at bounding box center [1028, 287] width 97 height 38
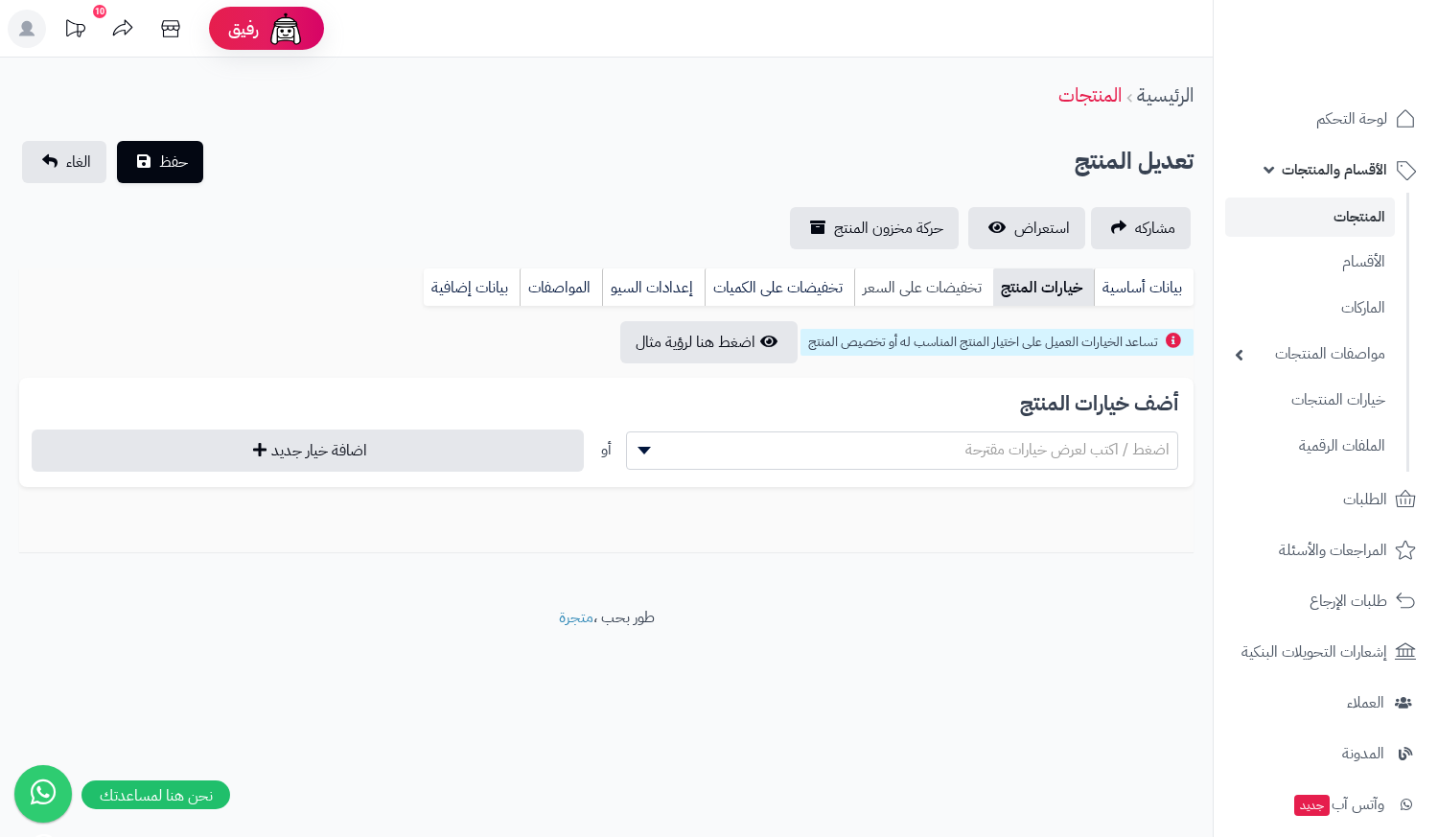
click at [967, 293] on link "تخفيضات على السعر" at bounding box center [923, 287] width 139 height 38
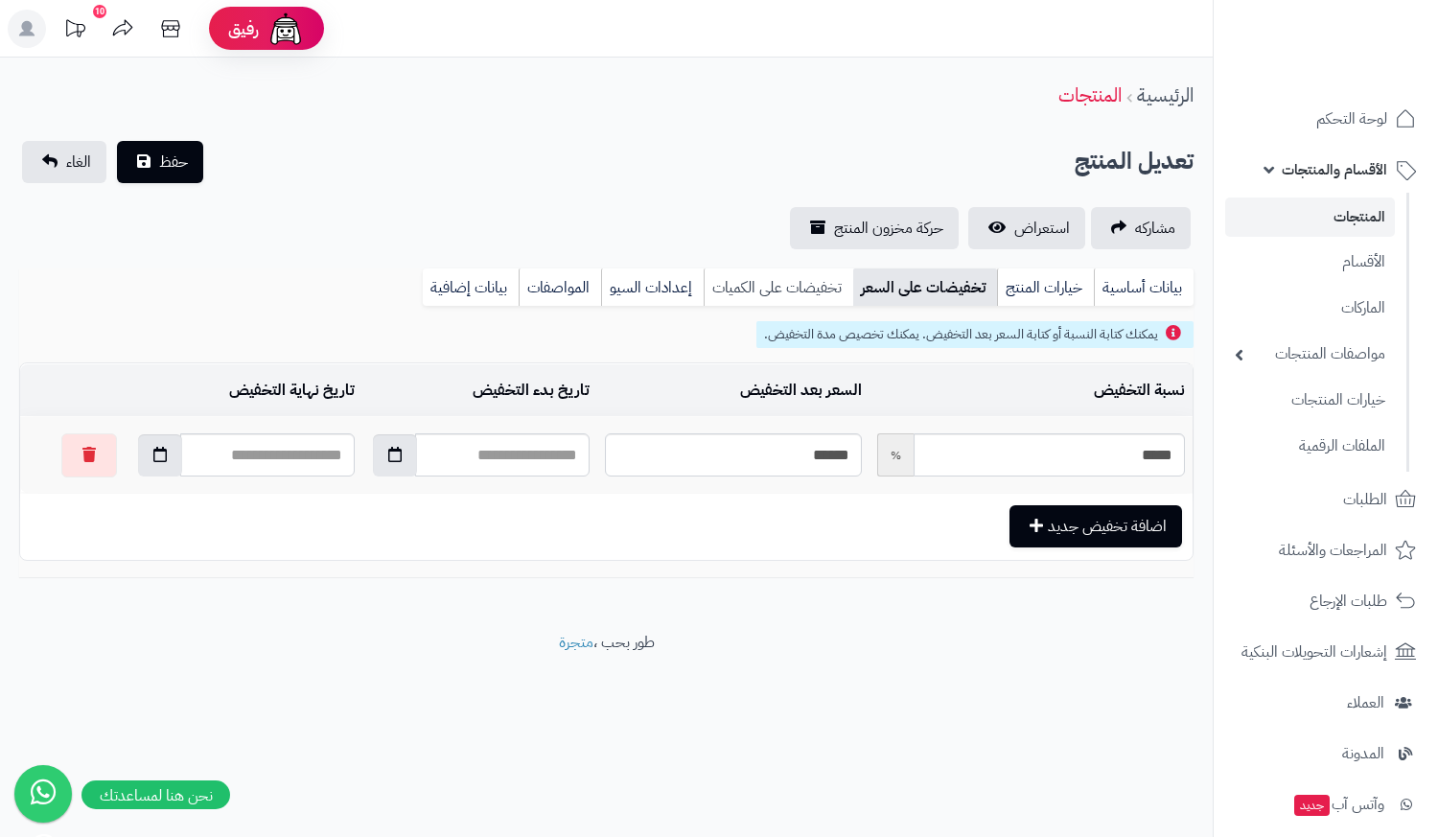
click at [831, 285] on link "تخفيضات على الكميات" at bounding box center [779, 287] width 150 height 38
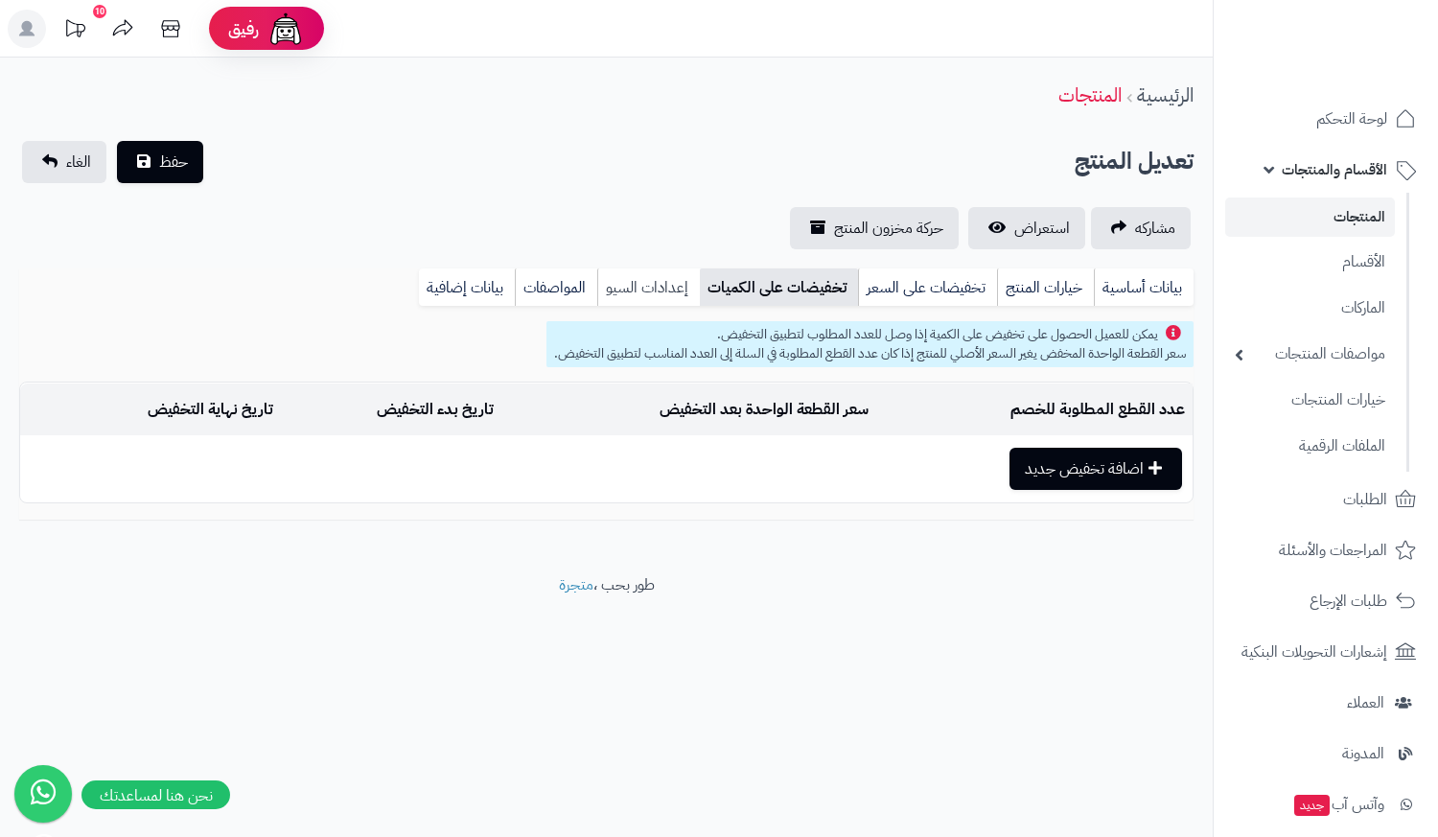
click at [631, 279] on link "إعدادات السيو" at bounding box center [648, 287] width 103 height 38
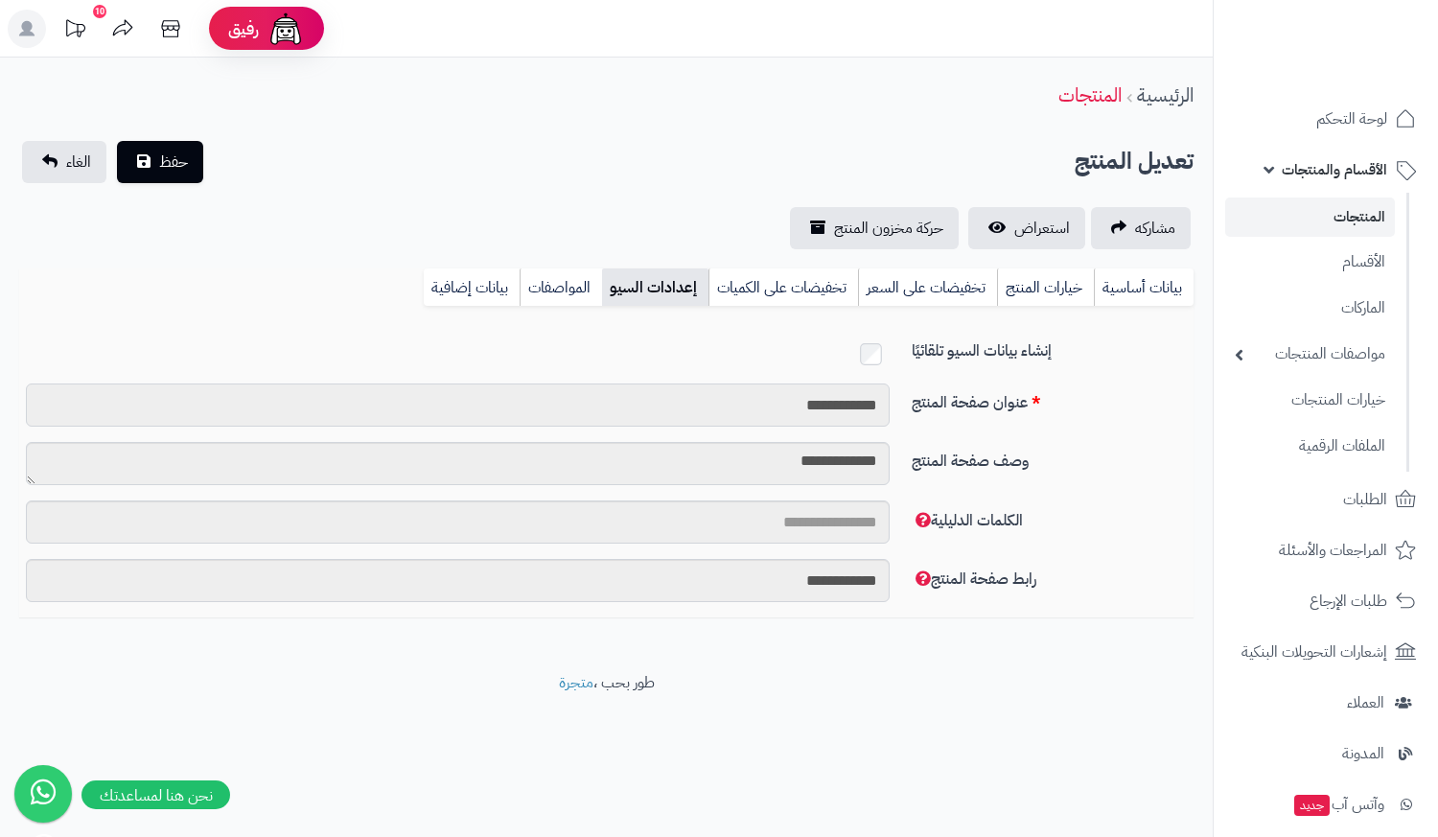
click at [828, 409] on input "**********" at bounding box center [458, 405] width 864 height 43
click at [823, 452] on textarea "**********" at bounding box center [458, 463] width 864 height 43
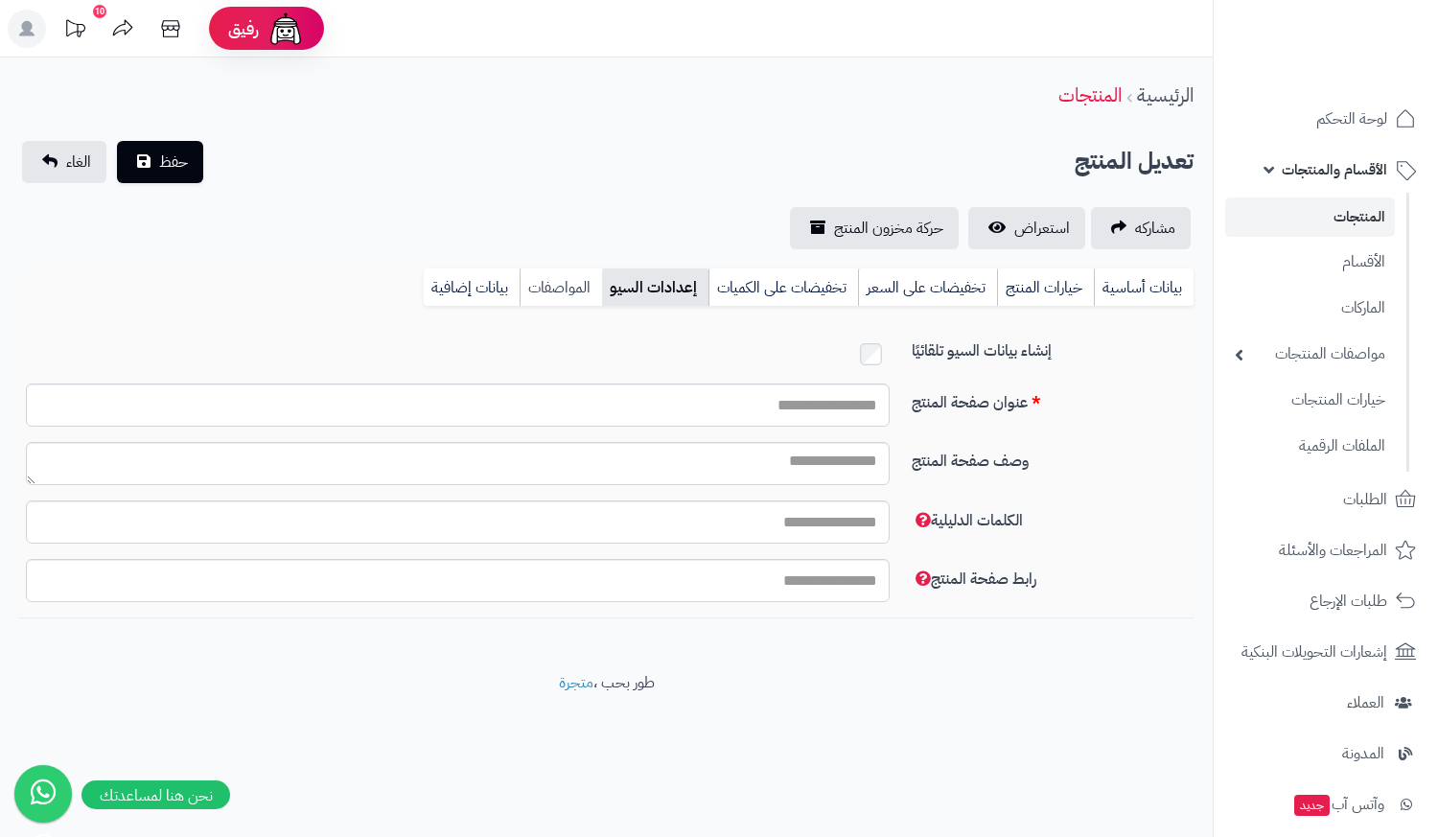
click at [581, 280] on link "المواصفات" at bounding box center [561, 287] width 82 height 38
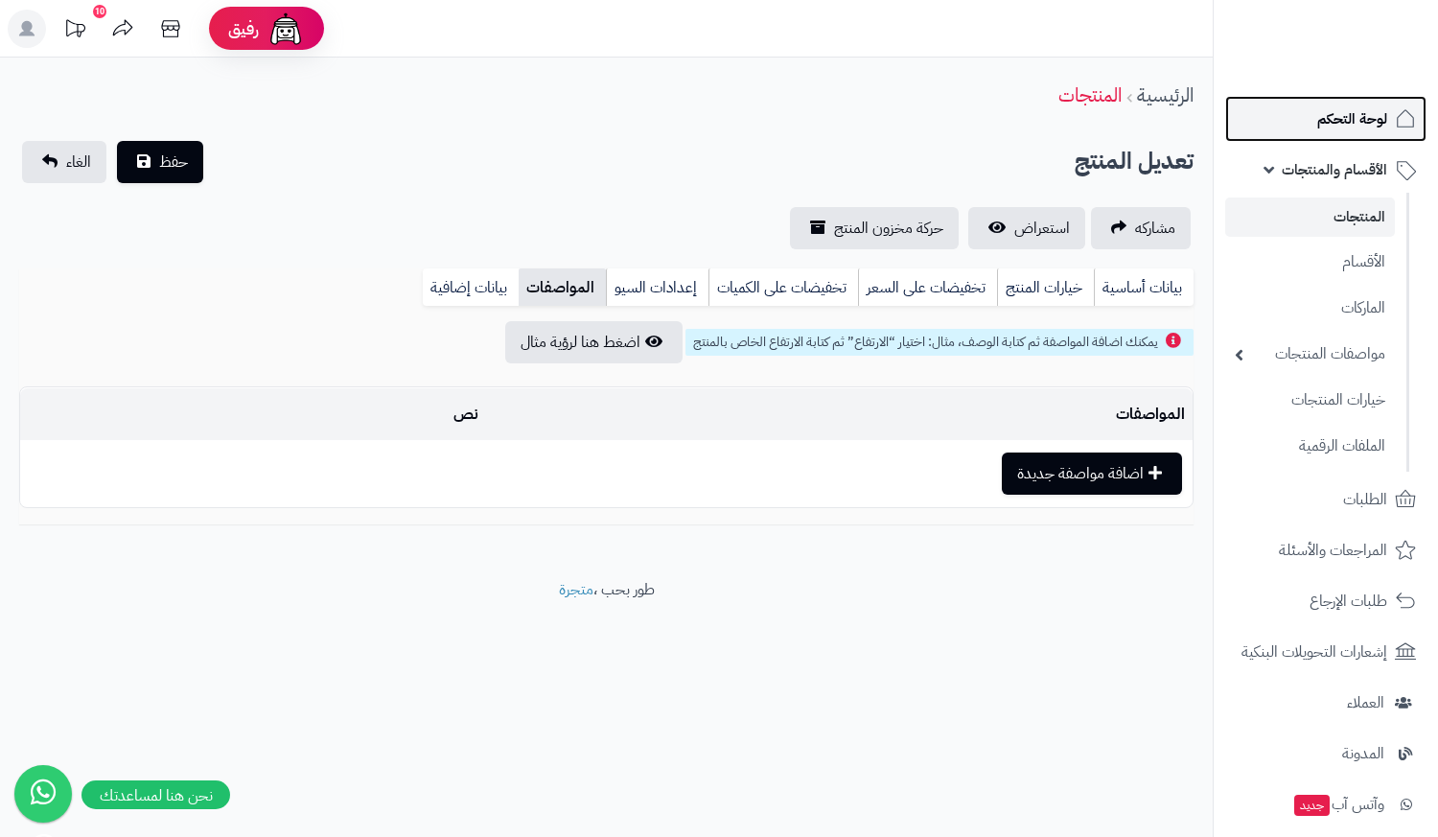
click at [1335, 119] on span "لوحة التحكم" at bounding box center [1353, 118] width 70 height 27
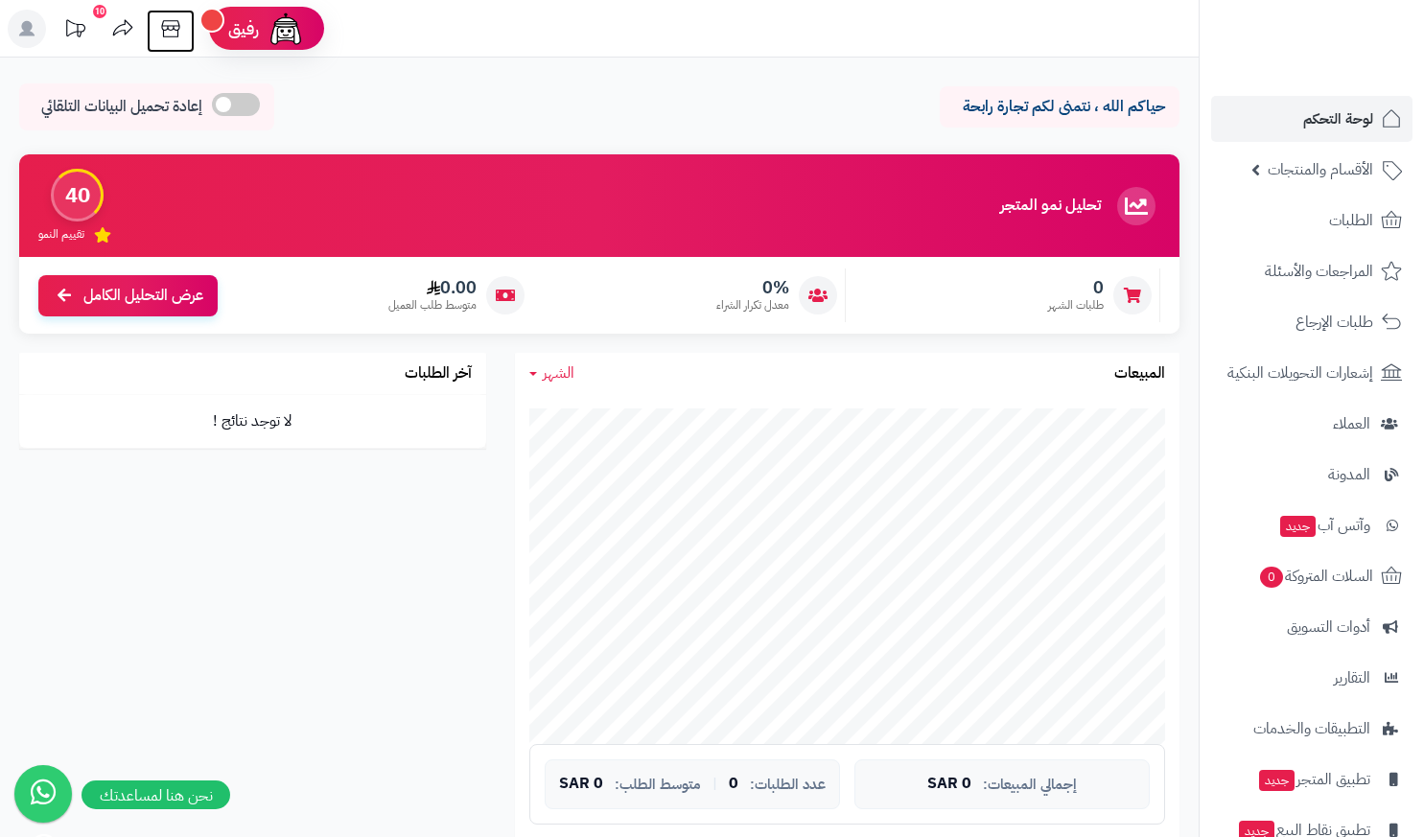
click at [165, 34] on icon at bounding box center [171, 29] width 38 height 38
